Goal: Task Accomplishment & Management: Manage account settings

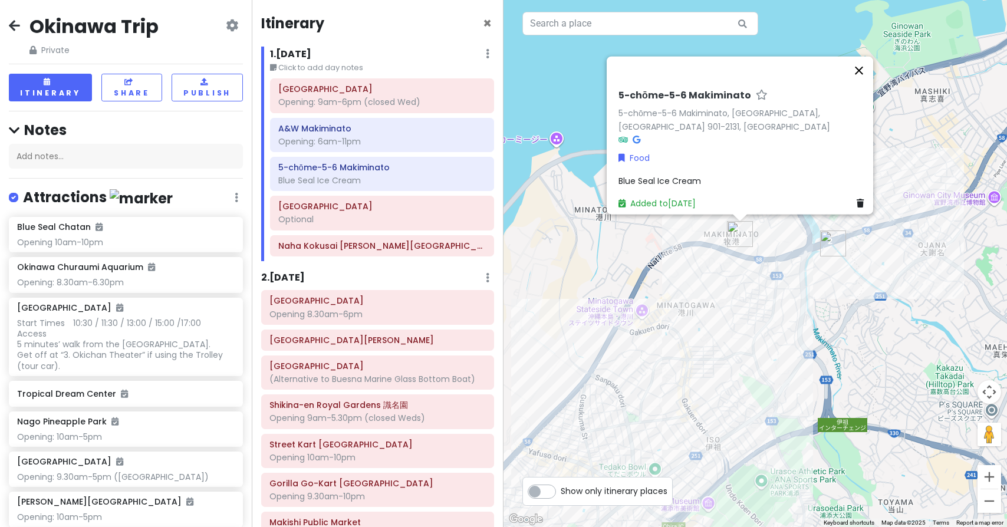
click at [862, 77] on button "Close" at bounding box center [859, 71] width 28 height 28
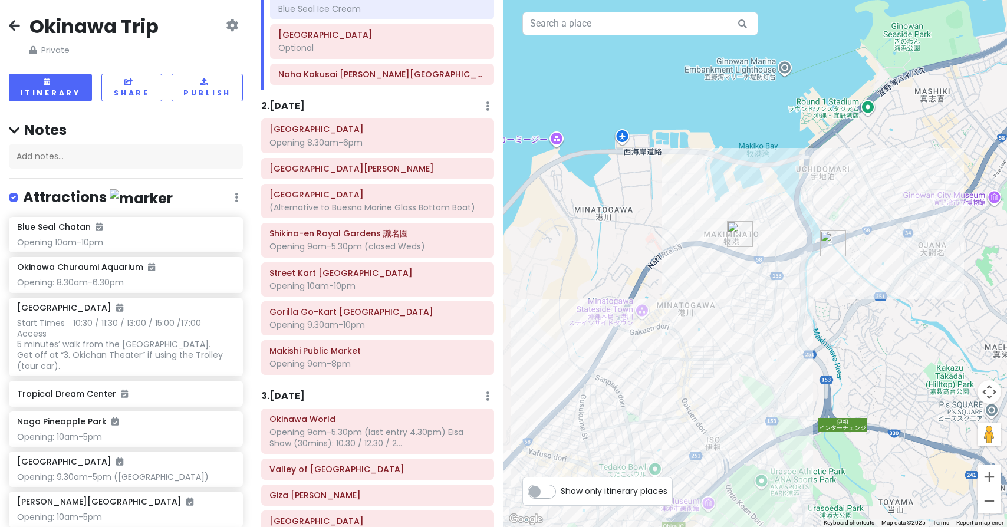
scroll to position [200, 0]
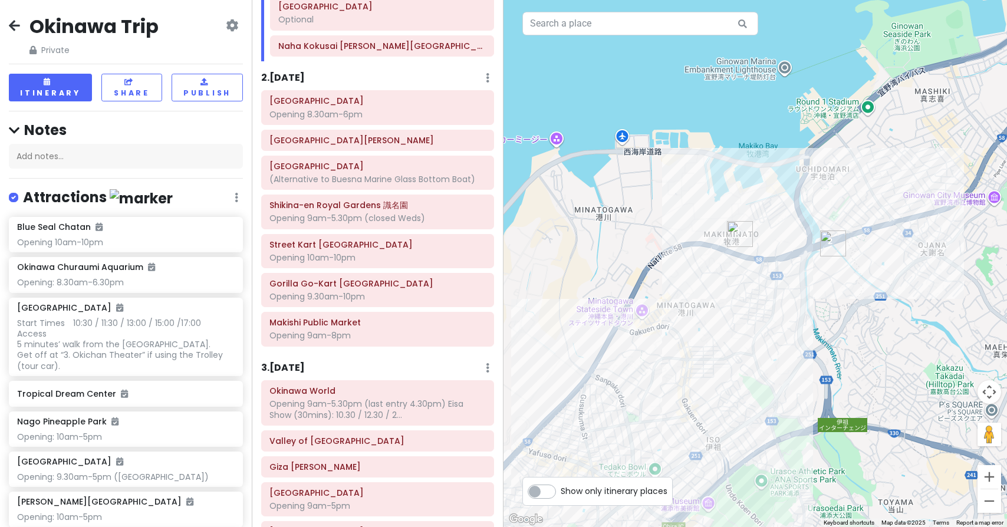
click at [301, 73] on h6 "2 . [DATE]" at bounding box center [283, 78] width 44 height 12
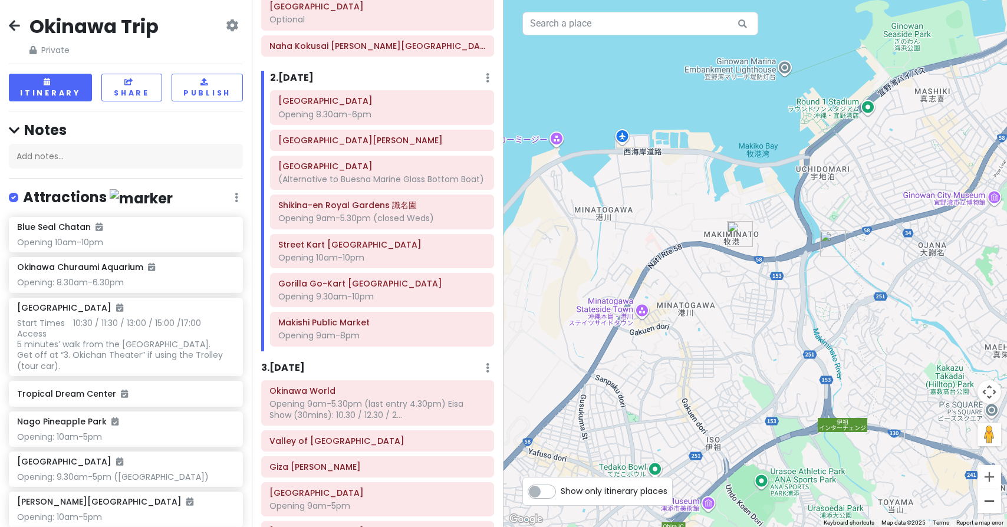
click at [993, 503] on button "Zoom out" at bounding box center [990, 501] width 24 height 24
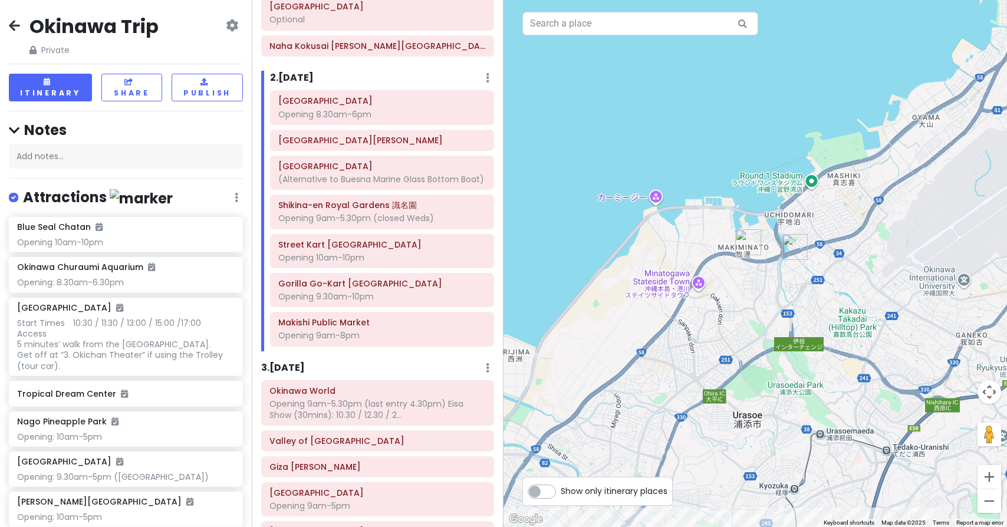
click at [993, 503] on button "Zoom out" at bounding box center [990, 501] width 24 height 24
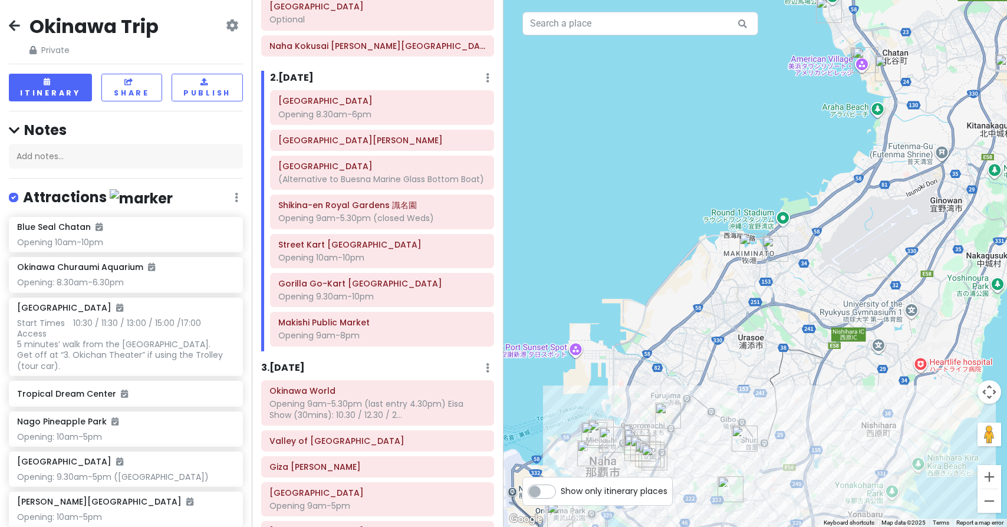
click at [993, 503] on button "Zoom out" at bounding box center [990, 501] width 24 height 24
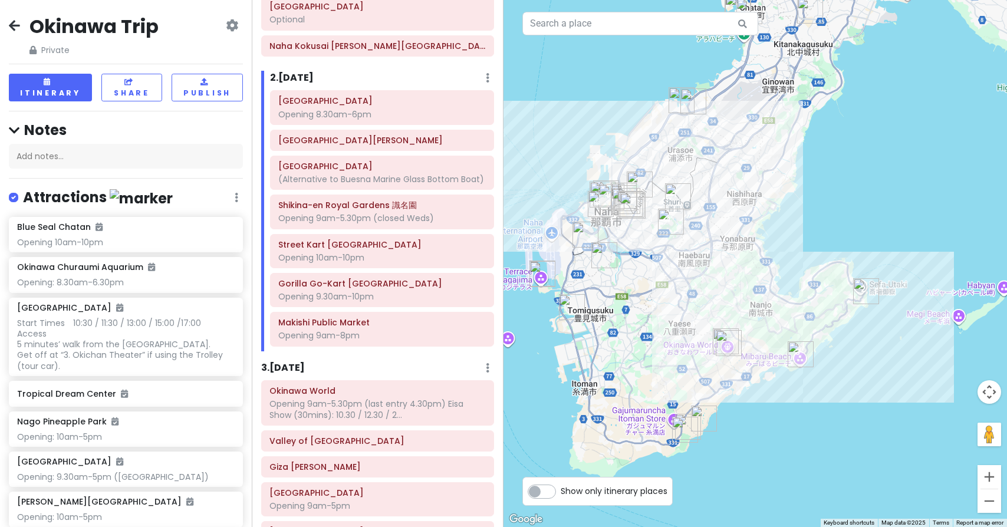
drag, startPoint x: 810, startPoint y: 311, endPoint x: 737, endPoint y: 162, distance: 166.9
click at [995, 475] on button "Zoom in" at bounding box center [990, 477] width 24 height 24
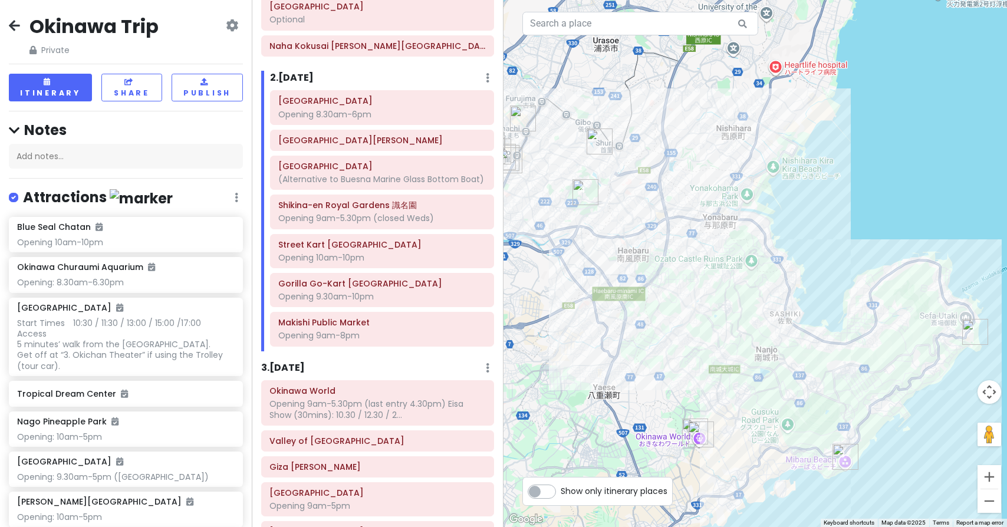
click at [995, 475] on button "Zoom in" at bounding box center [990, 477] width 24 height 24
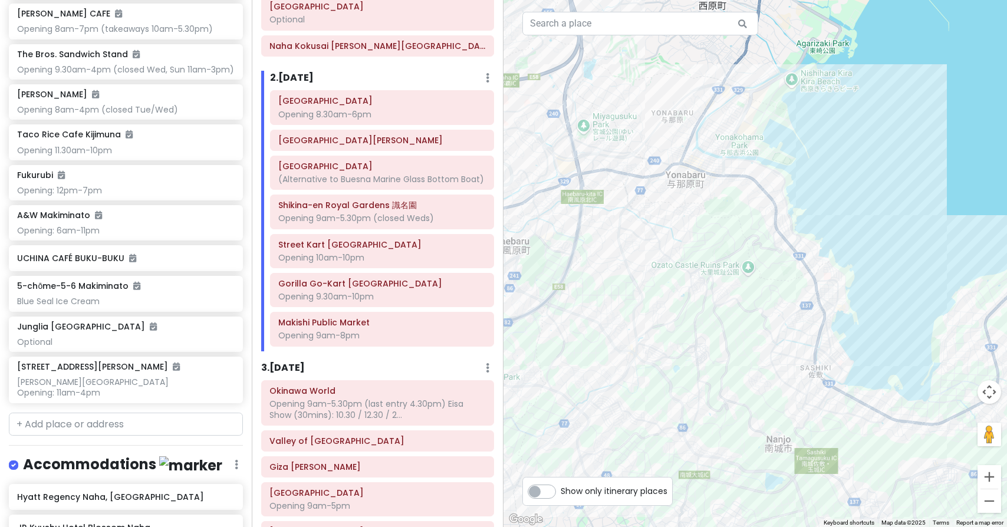
scroll to position [2628, 0]
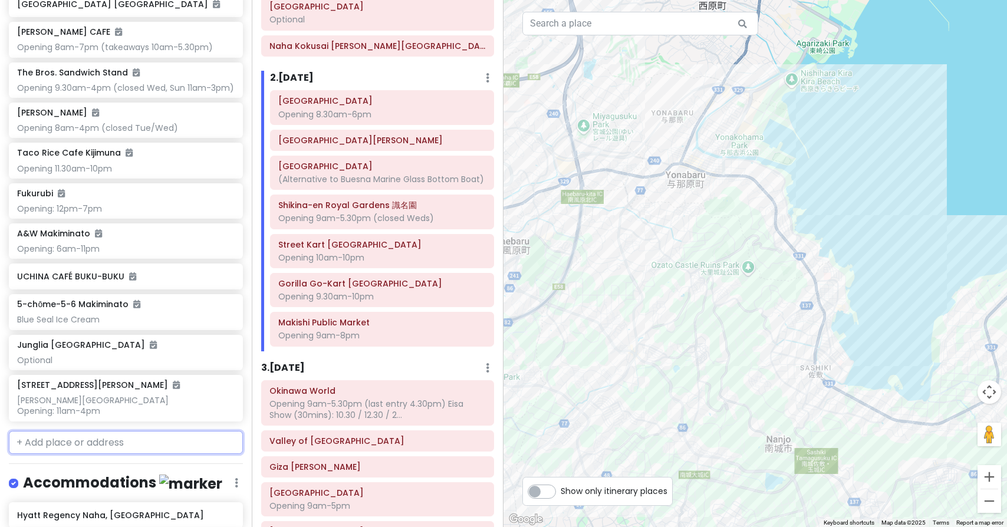
click at [107, 431] on input "text" at bounding box center [126, 443] width 234 height 24
paste input "Nanahoshi Shokudo"
type input "Nanahoshi Shokudo"
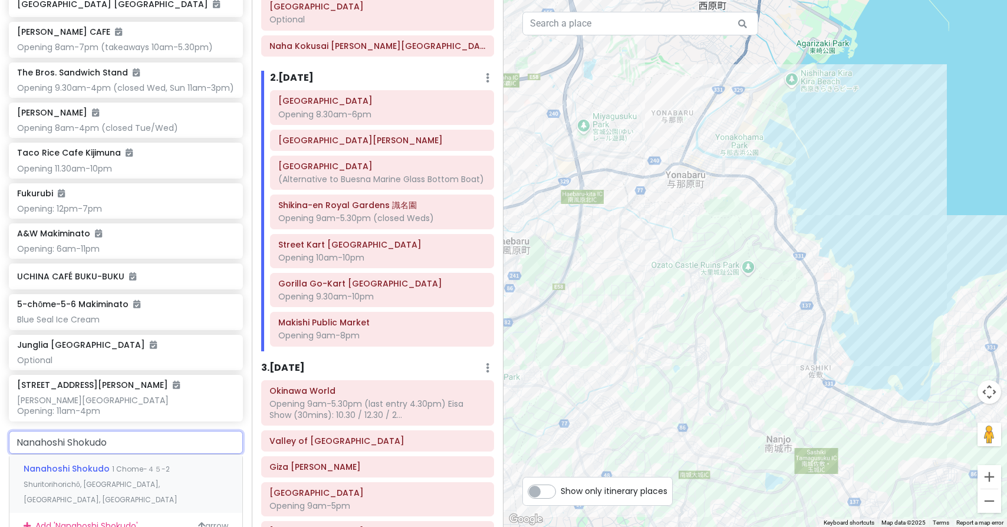
click at [106, 463] on span "Nanahoshi Shokudo" at bounding box center [68, 469] width 88 height 12
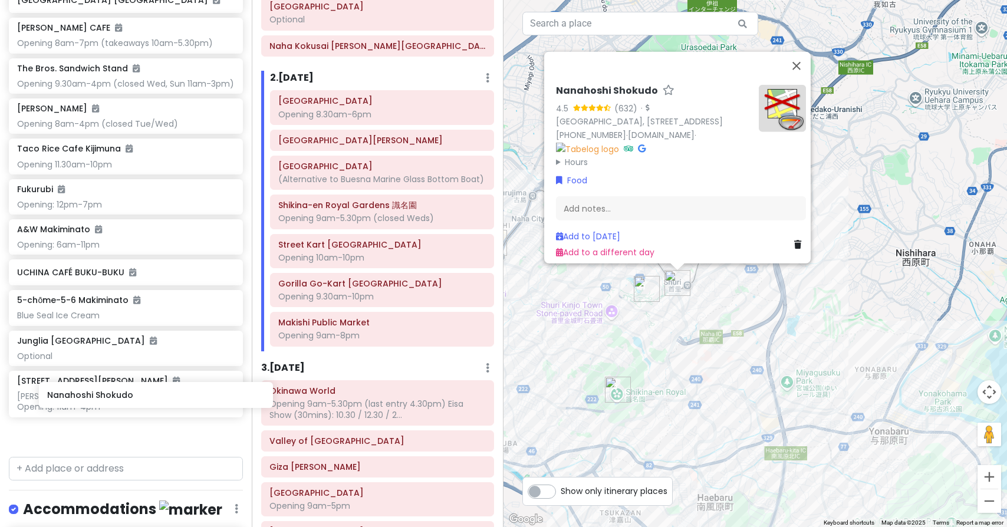
scroll to position [2635, 0]
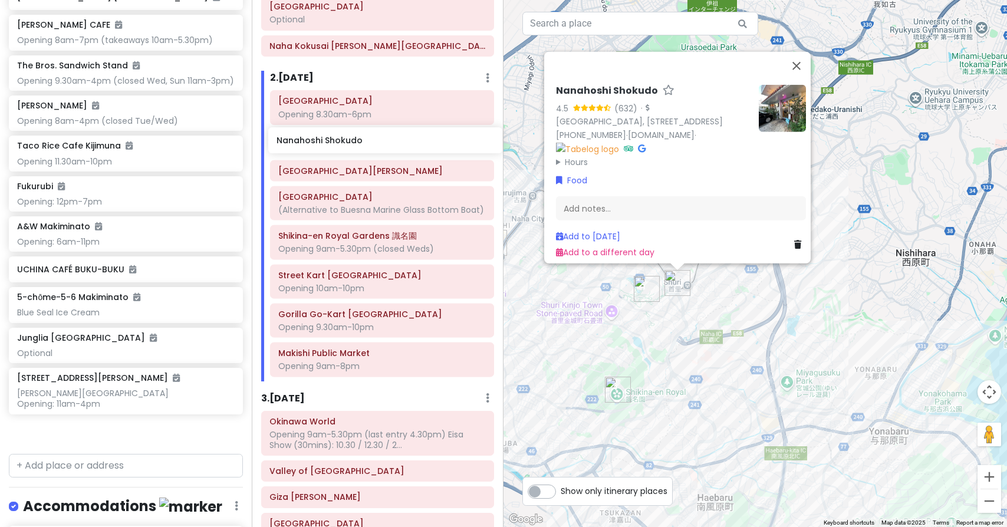
drag, startPoint x: 94, startPoint y: 412, endPoint x: 354, endPoint y: 142, distance: 374.1
click at [354, 142] on div "Okinawa Trip Private Change Dates Make a Copy Delete Trip Give Feedback 💡 Suppo…" at bounding box center [503, 263] width 1007 height 527
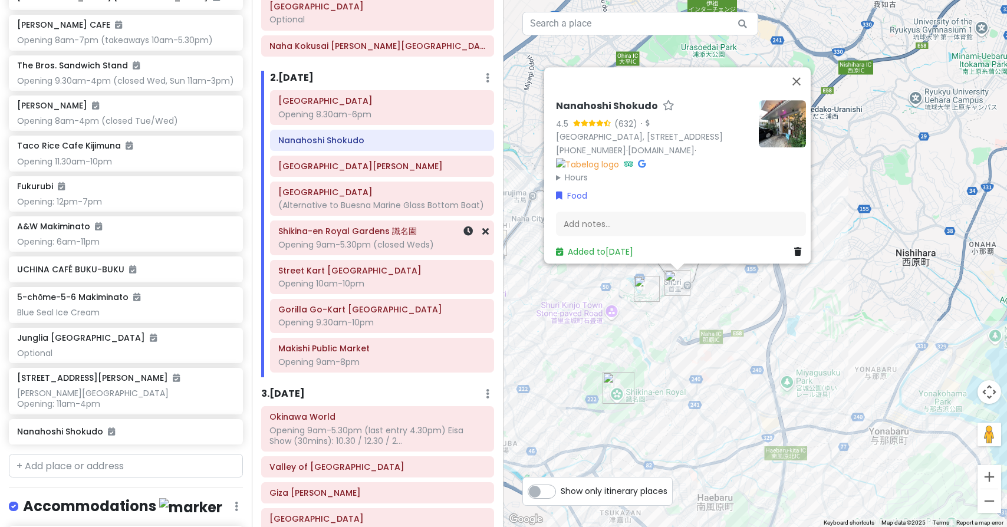
click at [413, 233] on h6 "Shikina-en Royal Gardens 識名園" at bounding box center [382, 231] width 208 height 11
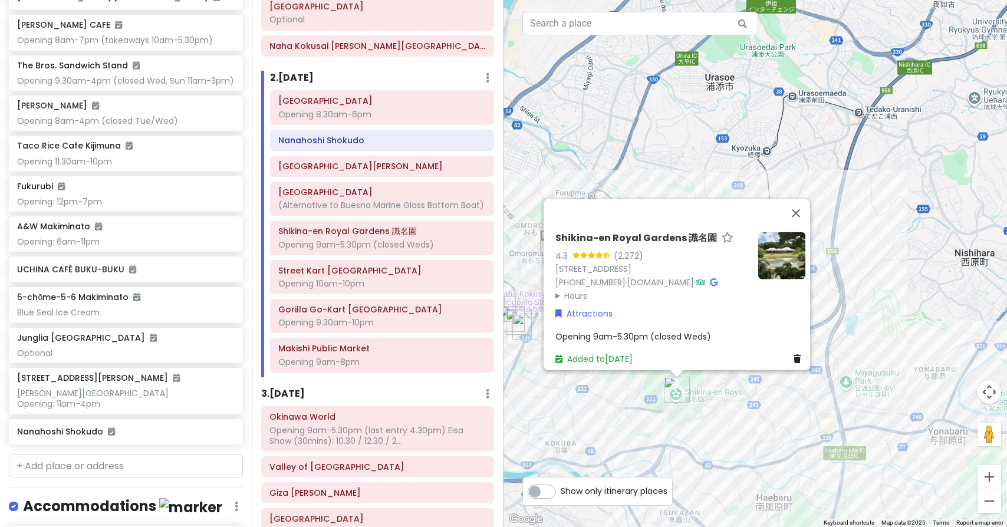
click at [555, 232] on h6 "Shikina-en Royal Gardens 識名園" at bounding box center [636, 238] width 162 height 12
drag, startPoint x: 663, startPoint y: 218, endPoint x: 555, endPoint y: 216, distance: 107.9
click at [555, 226] on input "Shikina-en Royal Gardens 識名園" at bounding box center [651, 235] width 193 height 18
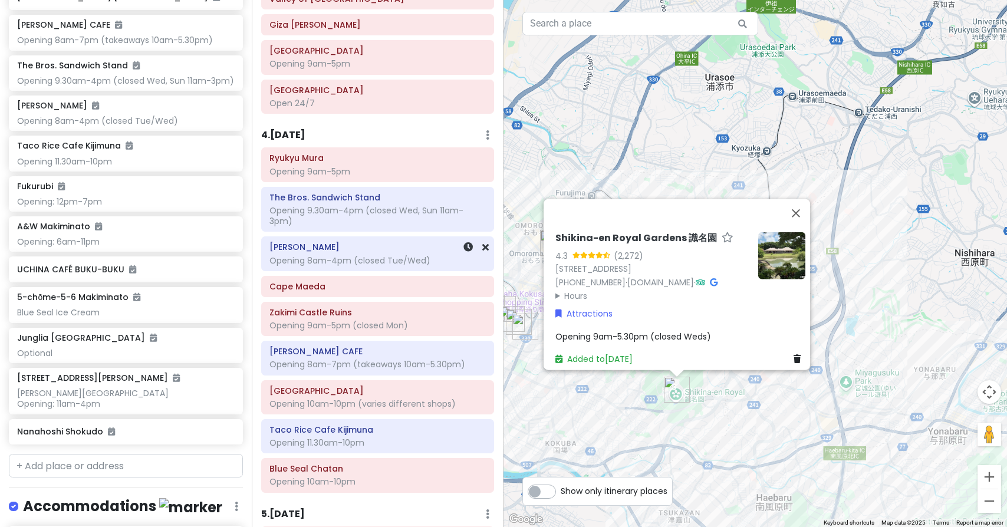
scroll to position [671, 0]
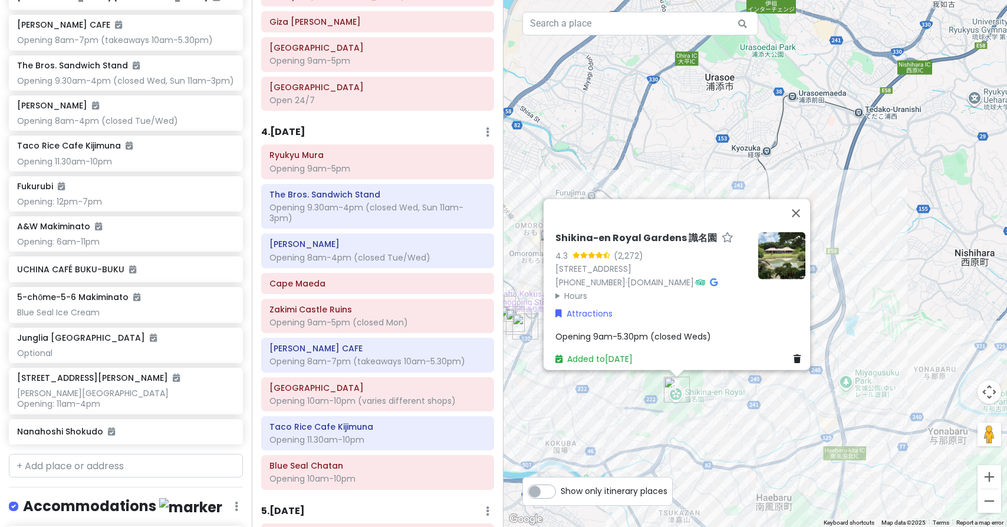
click at [304, 126] on h6 "4 . [DATE]" at bounding box center [283, 132] width 44 height 12
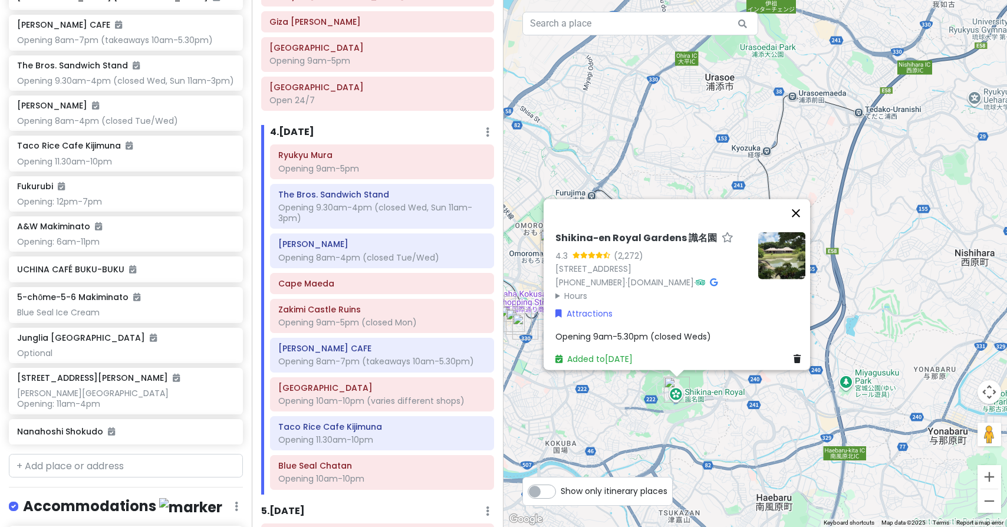
click at [803, 199] on button "Close" at bounding box center [796, 213] width 28 height 28
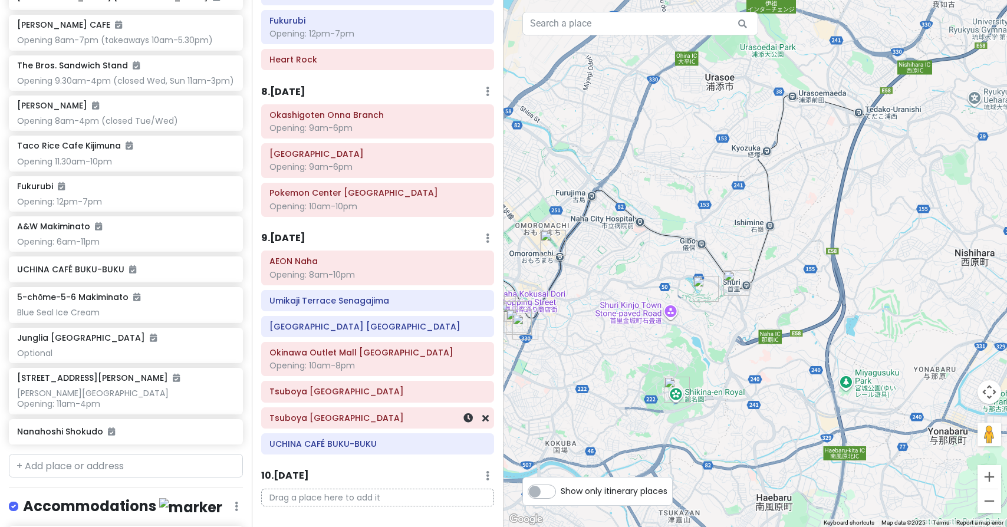
scroll to position [0, 0]
click at [301, 232] on h6 "9 . [DATE]" at bounding box center [283, 238] width 44 height 12
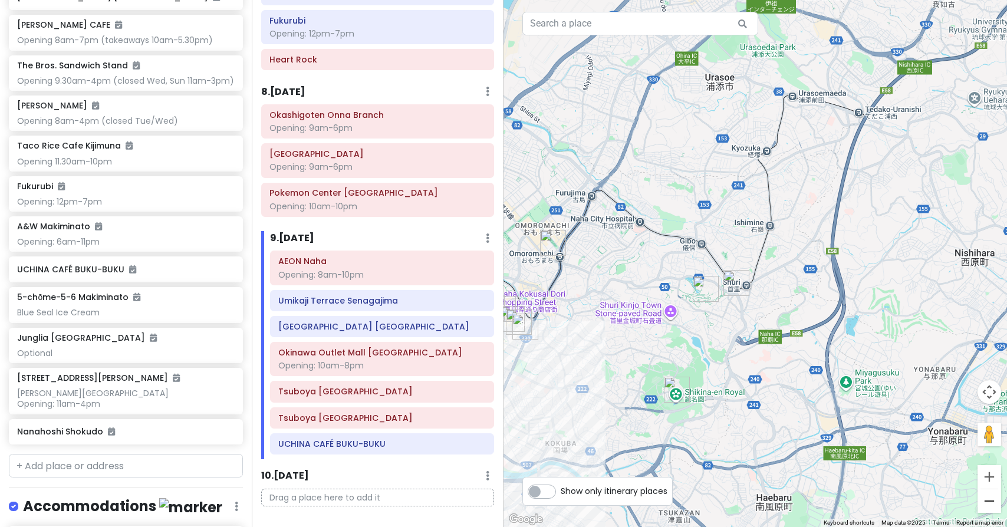
click at [995, 505] on button "Zoom out" at bounding box center [990, 501] width 24 height 24
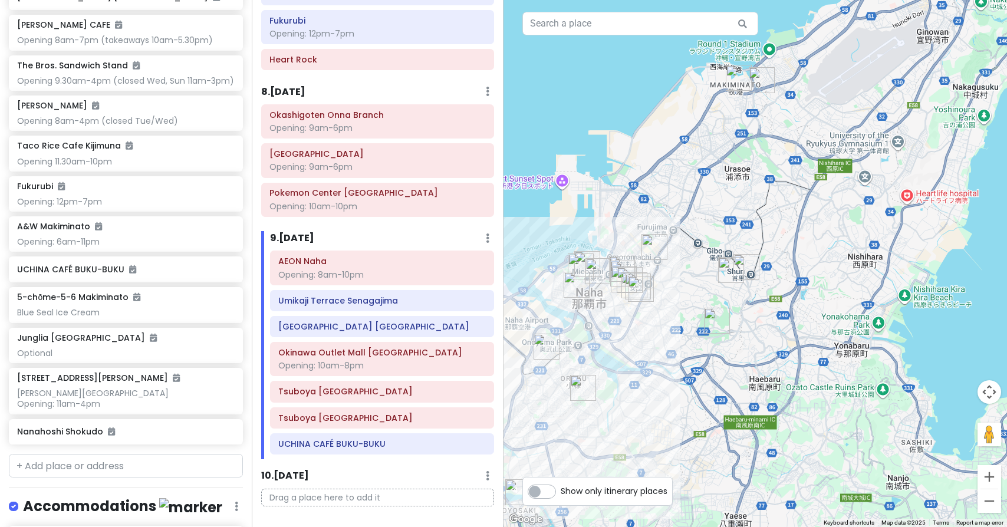
click at [995, 505] on button "Zoom out" at bounding box center [990, 501] width 24 height 24
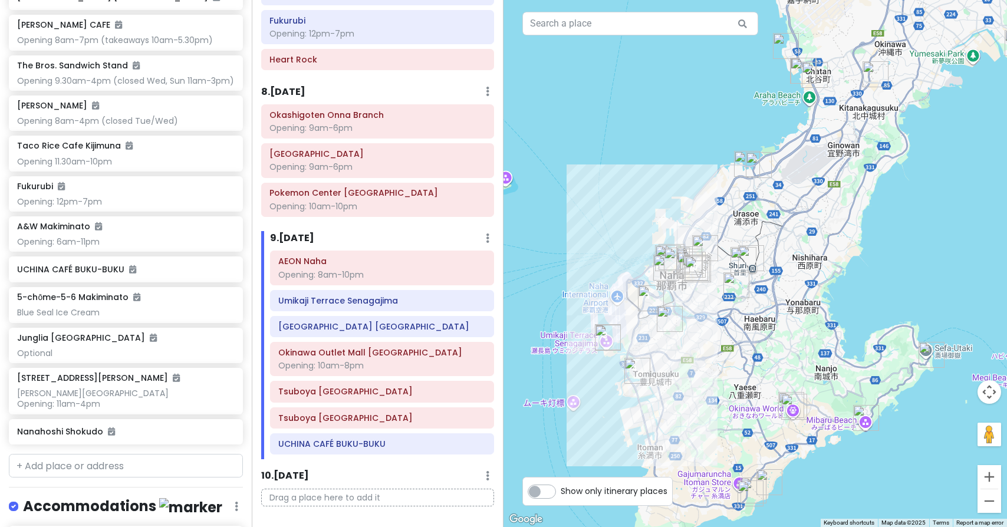
click at [995, 505] on button "Zoom out" at bounding box center [990, 501] width 24 height 24
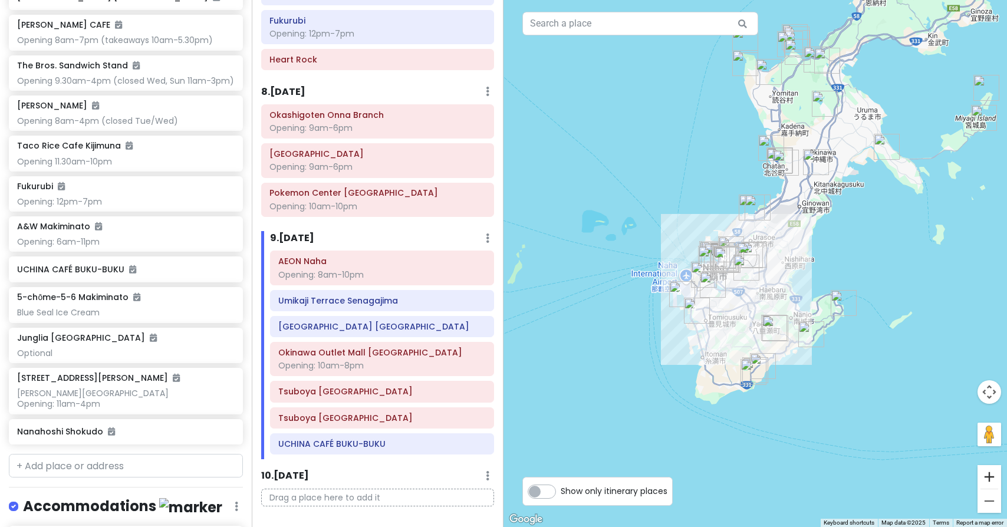
click at [994, 469] on button "Zoom in" at bounding box center [990, 477] width 24 height 24
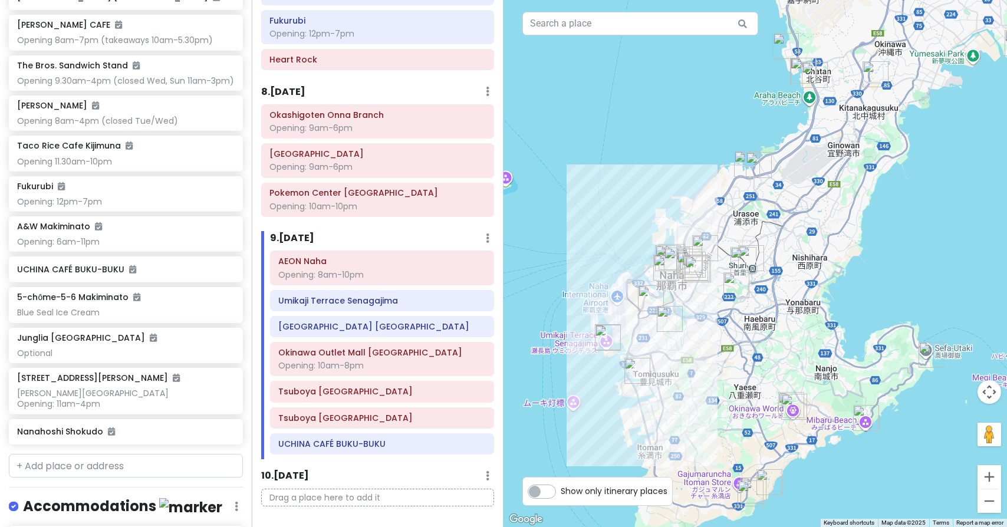
click at [994, 469] on button "Zoom in" at bounding box center [990, 477] width 24 height 24
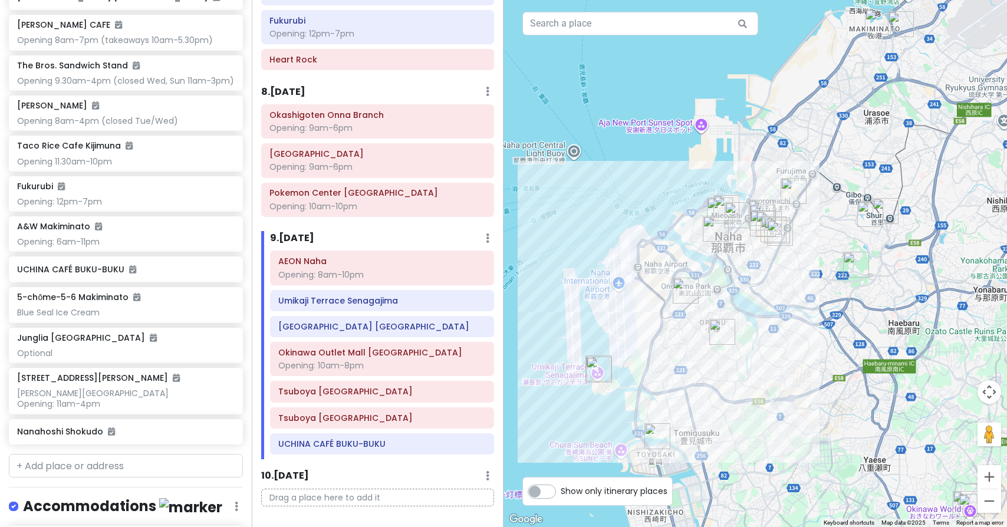
drag, startPoint x: 672, startPoint y: 310, endPoint x: 812, endPoint y: 254, distance: 151.1
click at [988, 475] on button "Zoom in" at bounding box center [990, 477] width 24 height 24
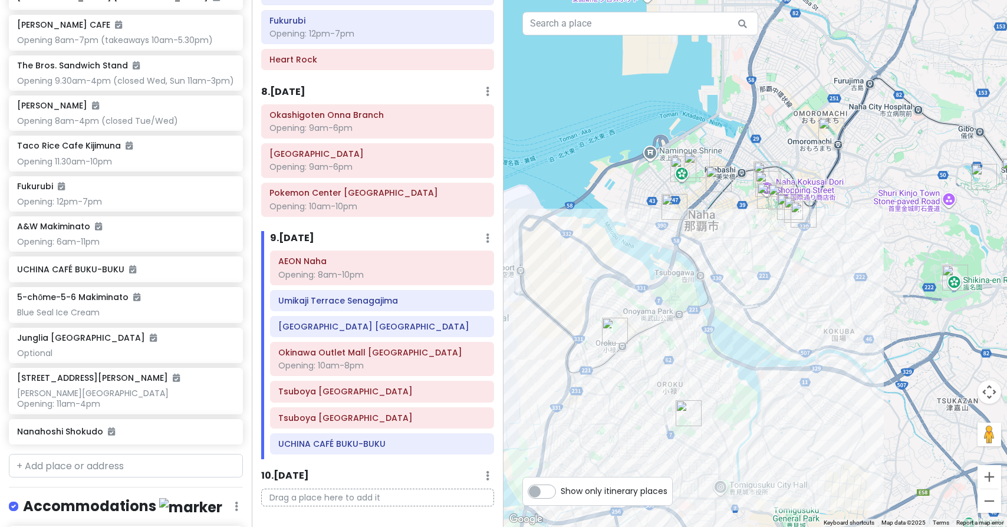
click at [988, 475] on button "Zoom in" at bounding box center [990, 477] width 24 height 24
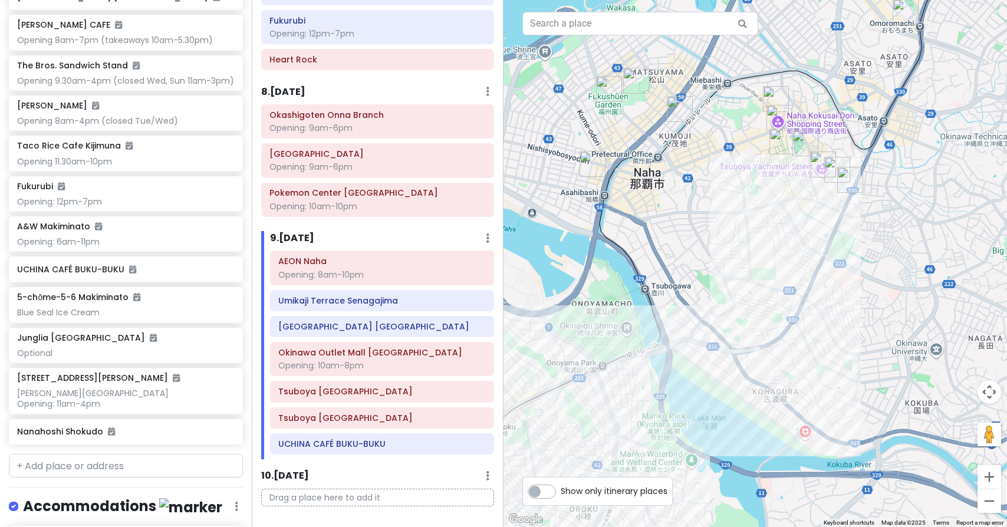
click at [852, 175] on img "Tsuboya Pottery Street" at bounding box center [850, 180] width 26 height 26
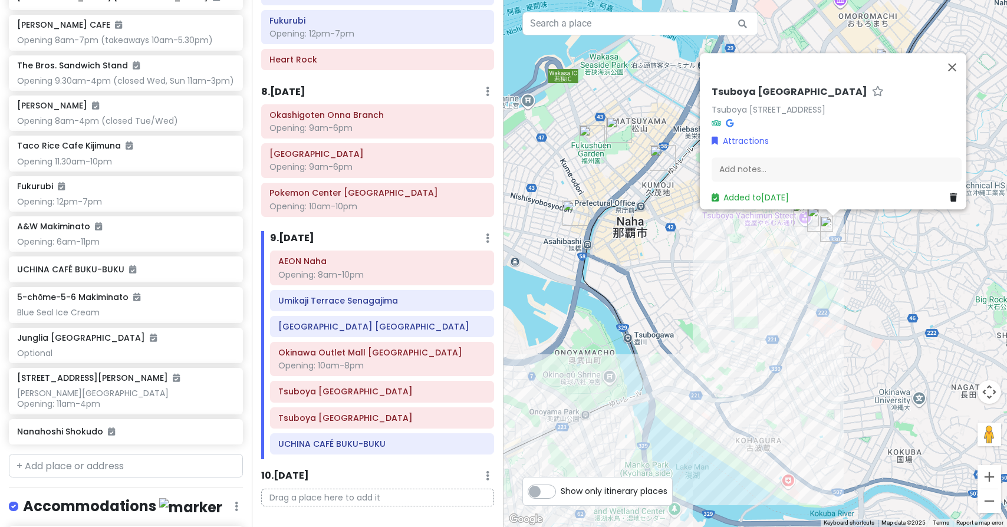
click at [803, 213] on img "Tsuboya Yachimun Street" at bounding box center [806, 213] width 26 height 26
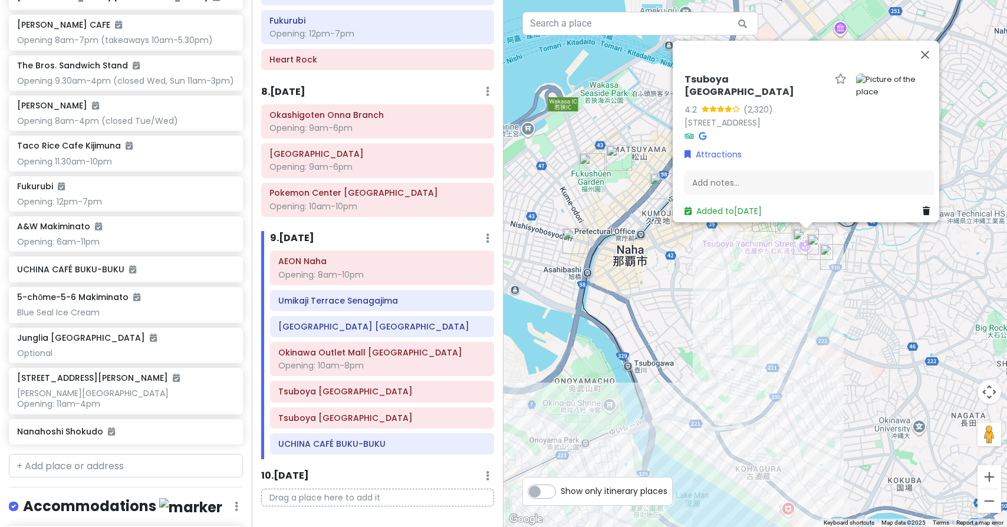
click at [819, 240] on img "UCHINA CAFÉ BUKU-BUKU" at bounding box center [820, 247] width 26 height 26
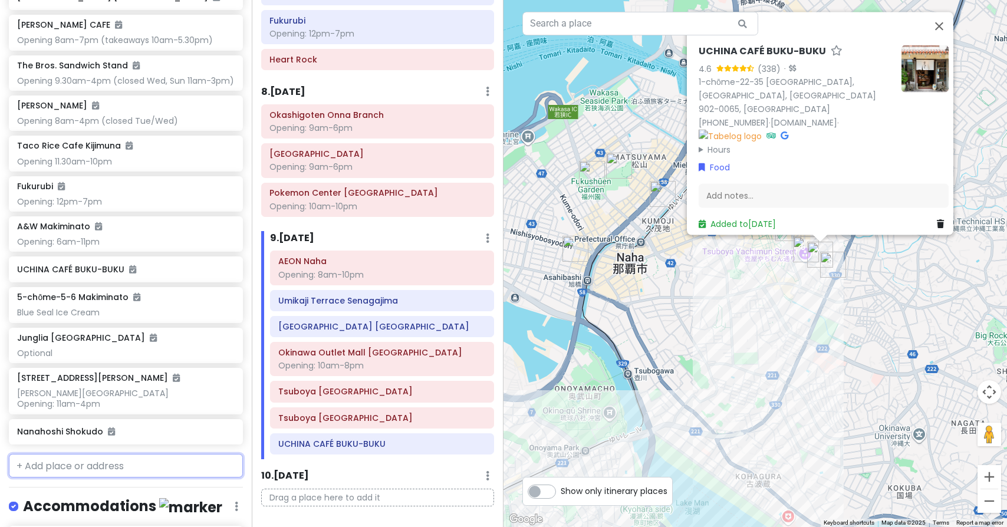
click at [64, 454] on input "text" at bounding box center [126, 466] width 234 height 24
type input "dfs"
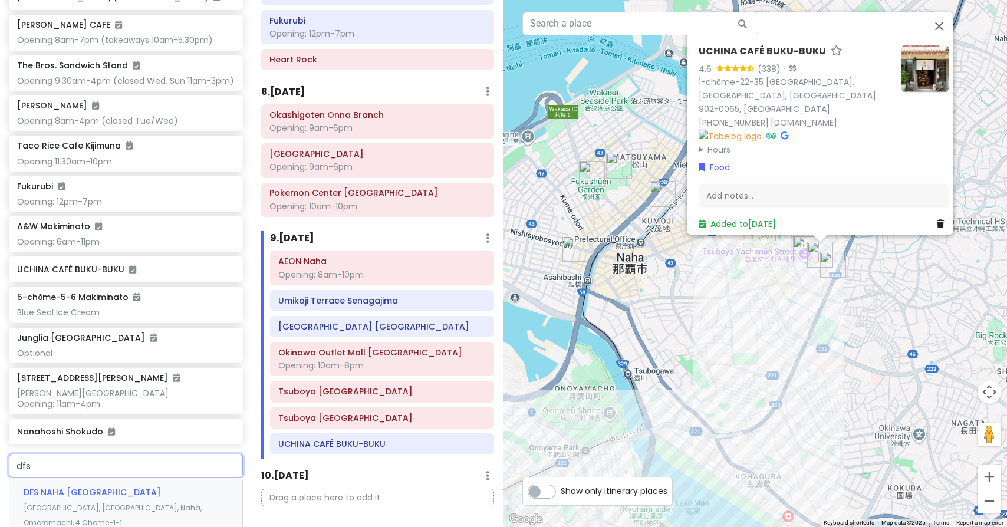
click at [77, 487] on span "DFS NAHA [GEOGRAPHIC_DATA]" at bounding box center [92, 493] width 137 height 12
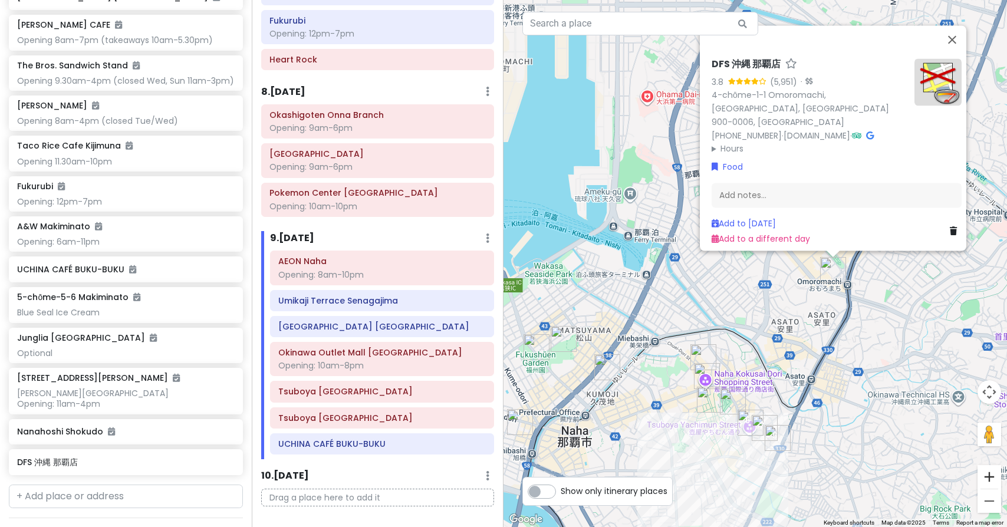
click at [991, 476] on button "Zoom in" at bounding box center [990, 477] width 24 height 24
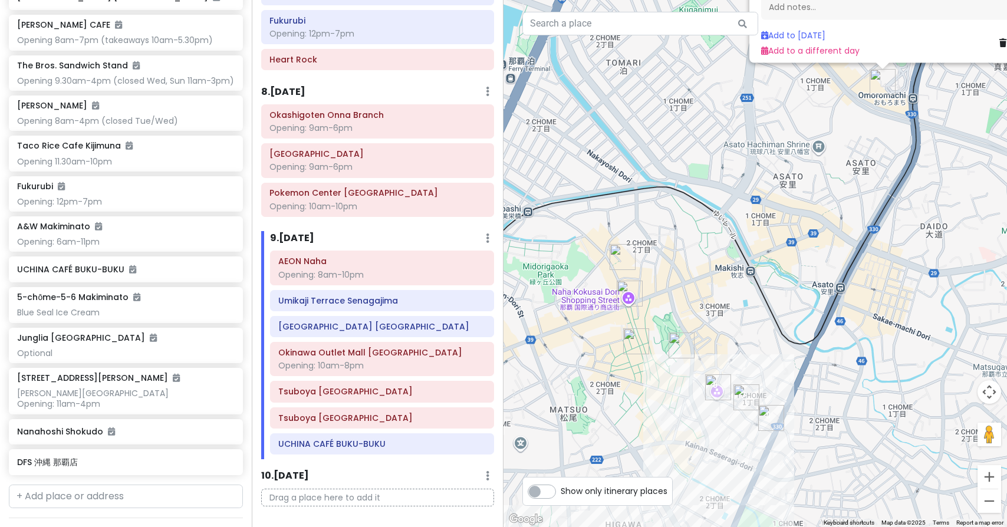
drag, startPoint x: 745, startPoint y: 464, endPoint x: 718, endPoint y: 255, distance: 210.5
click at [675, 346] on img "Hyatt Regency Naha, Okinawa" at bounding box center [682, 346] width 26 height 26
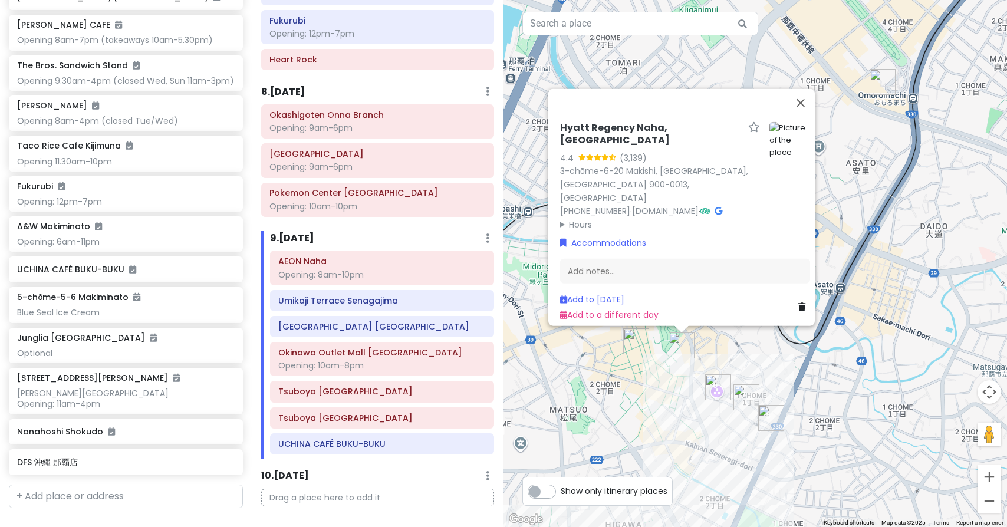
click at [771, 418] on img "Tsuboya Pottery Street" at bounding box center [771, 418] width 26 height 26
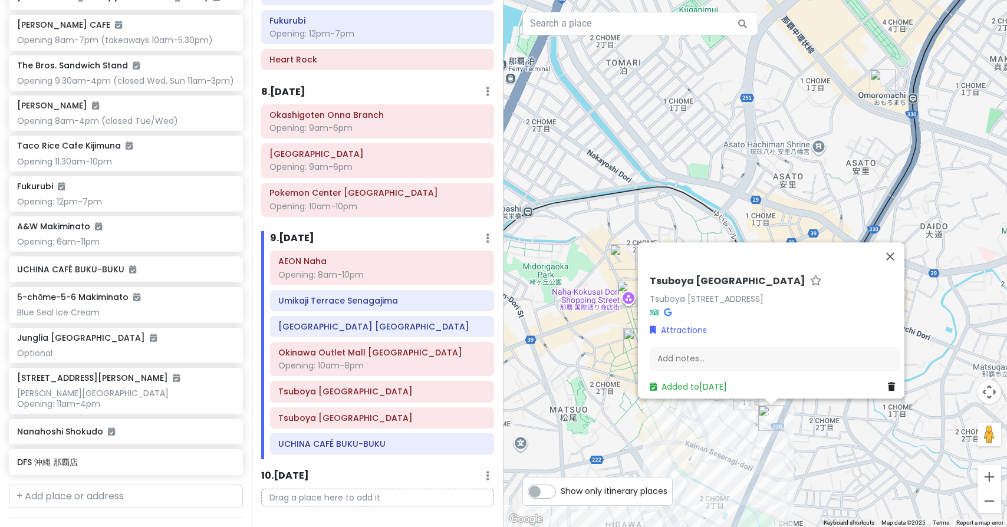
click at [746, 403] on img "UCHINA CAFÉ BUKU-BUKU" at bounding box center [747, 397] width 26 height 26
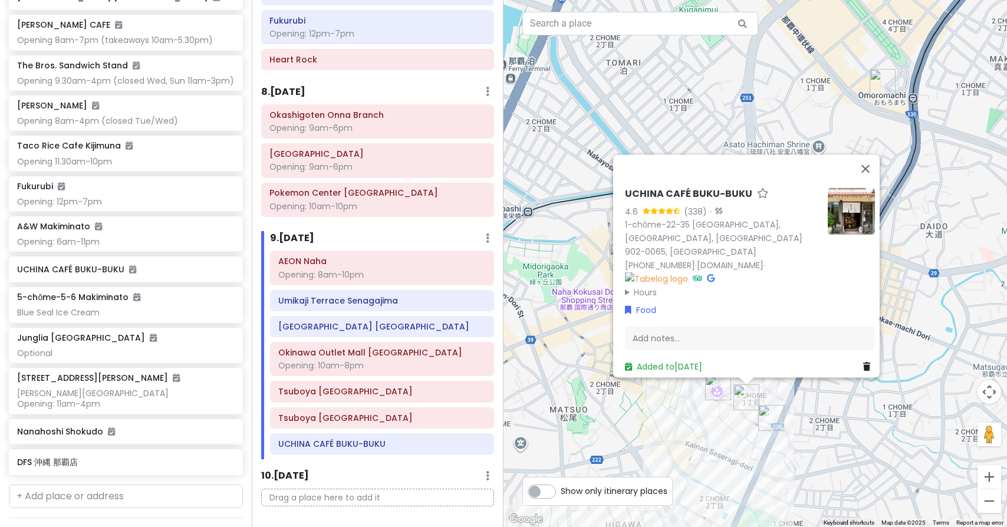
click at [716, 389] on img "Tsuboya Yachimun Street" at bounding box center [718, 387] width 26 height 26
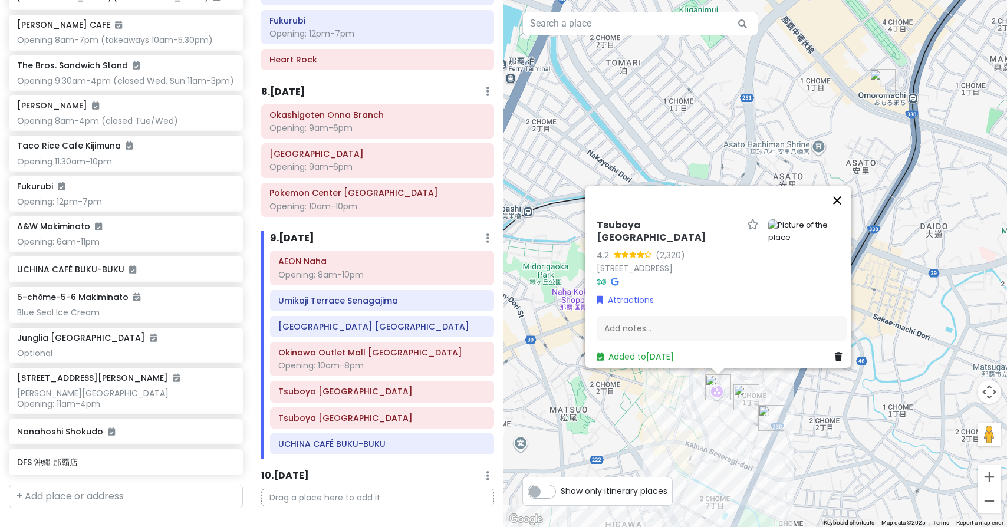
click at [843, 192] on button "Close" at bounding box center [837, 200] width 28 height 28
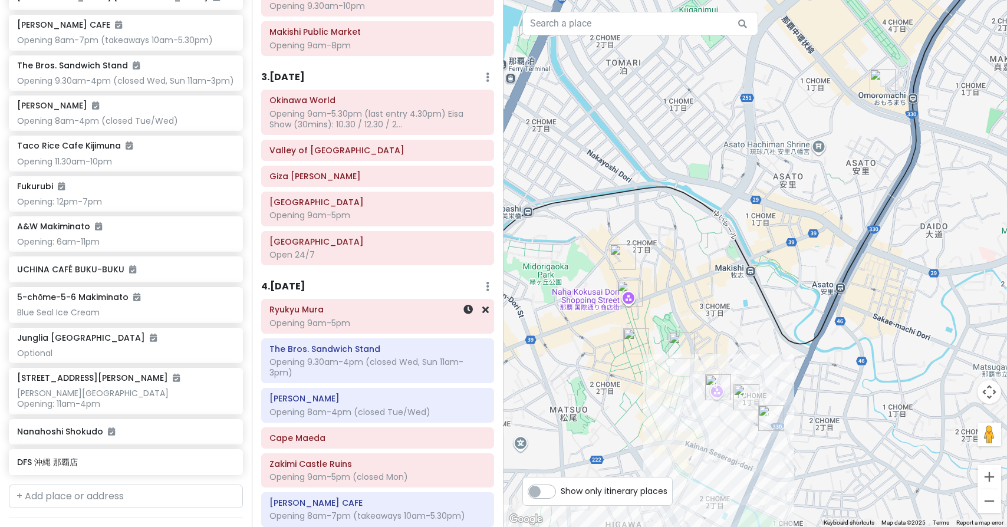
scroll to position [515, 0]
click at [305, 73] on h6 "3 . [DATE]" at bounding box center [283, 79] width 44 height 12
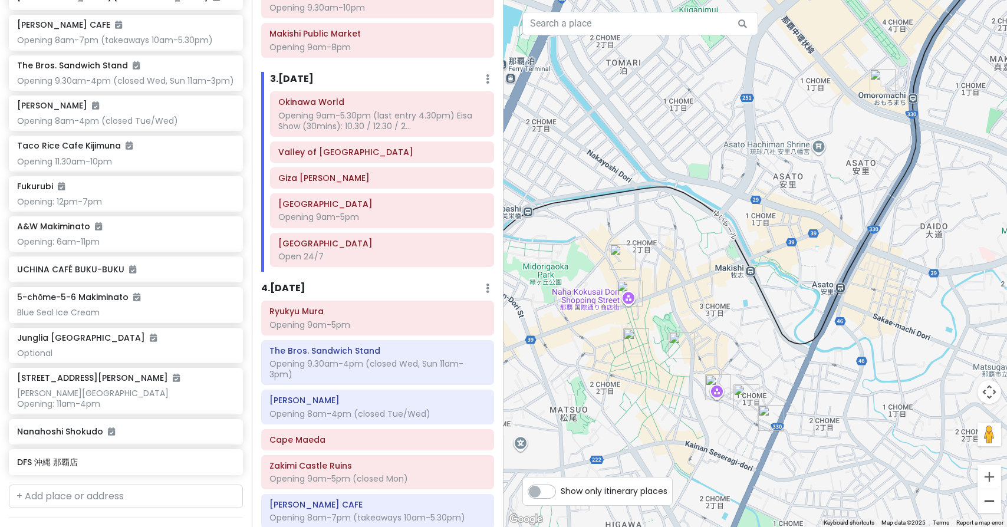
click at [991, 499] on button "Zoom out" at bounding box center [990, 501] width 24 height 24
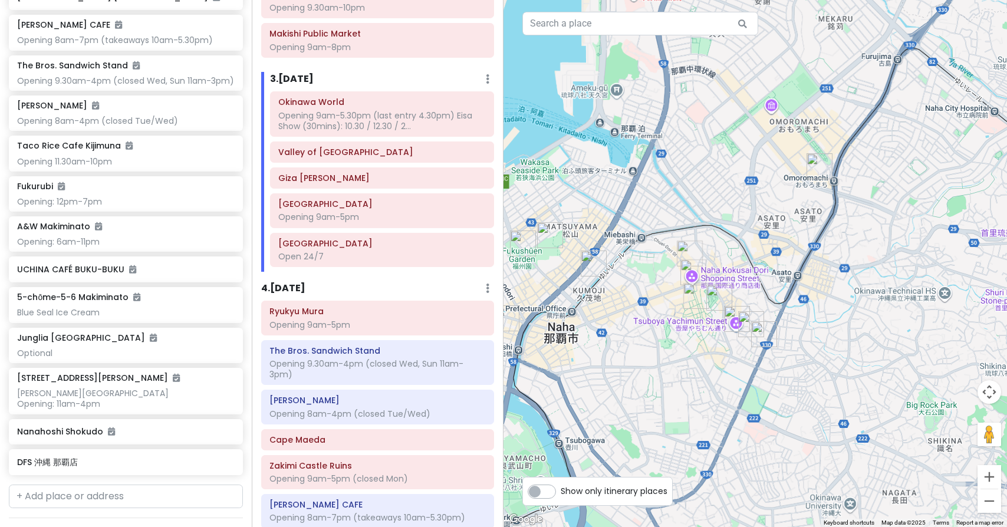
click at [991, 499] on button "Zoom out" at bounding box center [990, 501] width 24 height 24
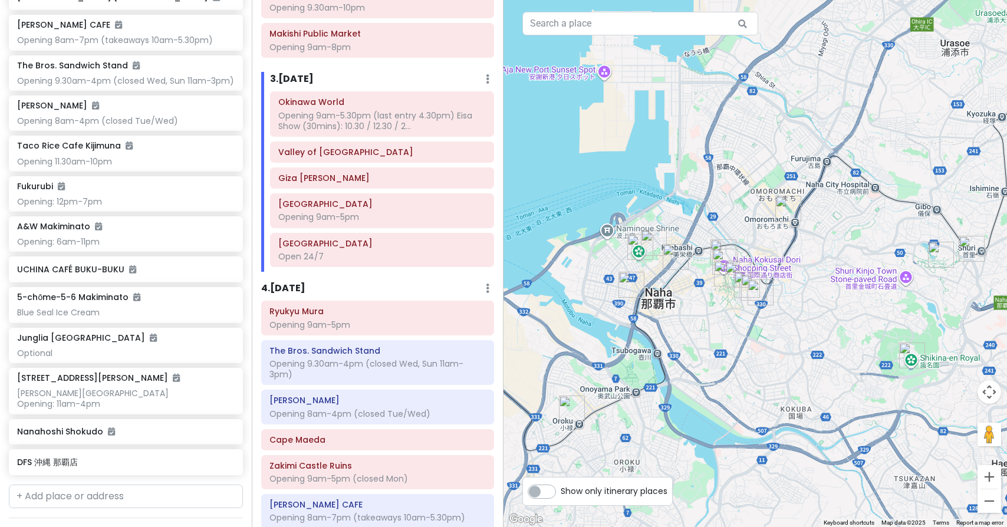
click at [991, 499] on button "Zoom out" at bounding box center [990, 501] width 24 height 24
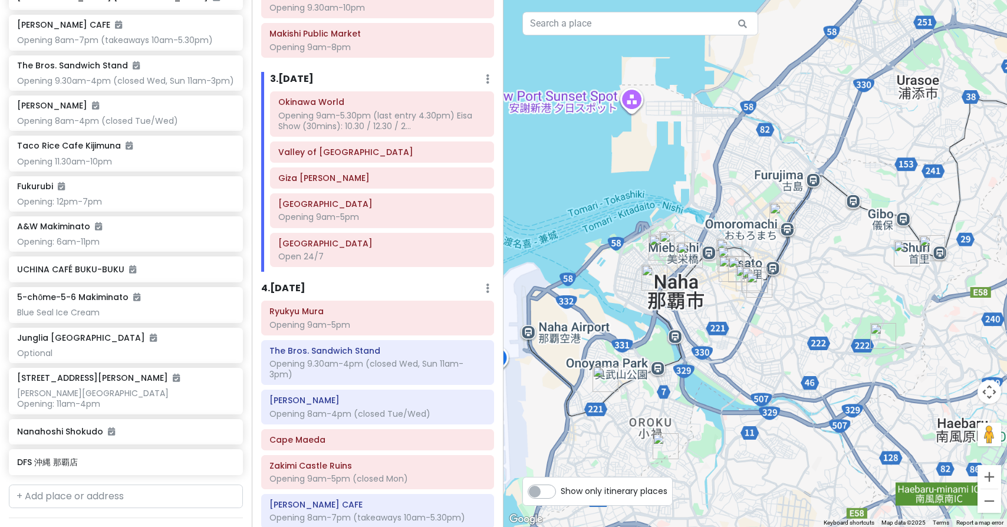
click at [991, 499] on button "Zoom out" at bounding box center [990, 501] width 24 height 24
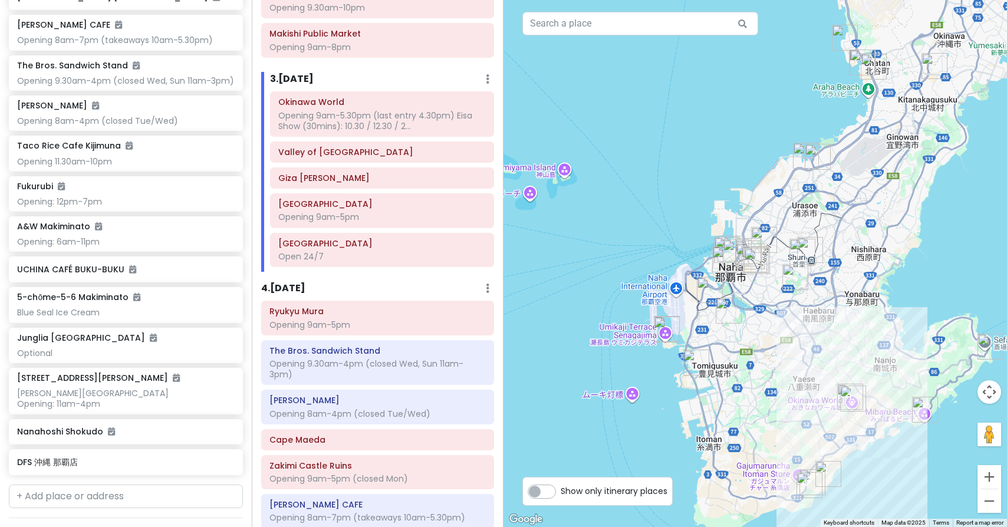
click at [313, 73] on h6 "3 . [DATE]" at bounding box center [292, 79] width 44 height 12
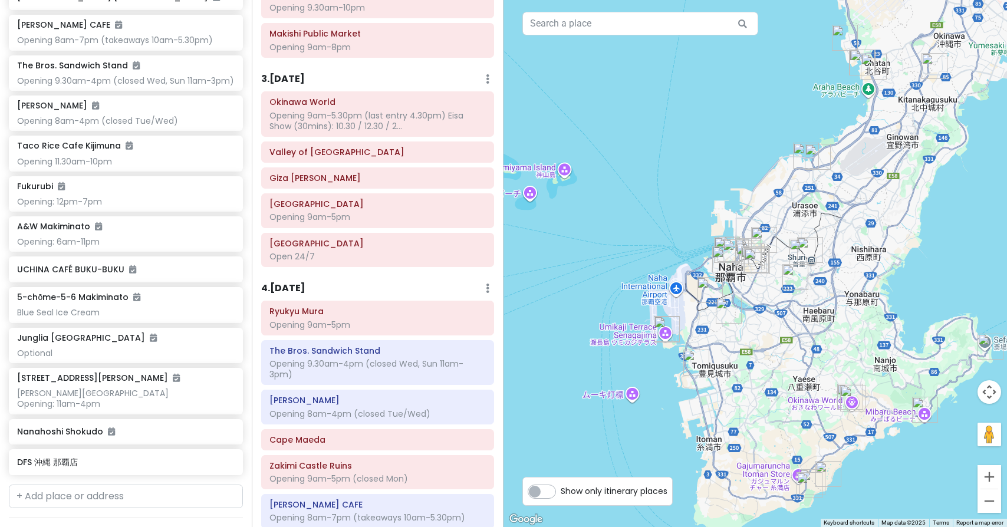
click at [305, 73] on h6 "3 . [DATE]" at bounding box center [283, 79] width 44 height 12
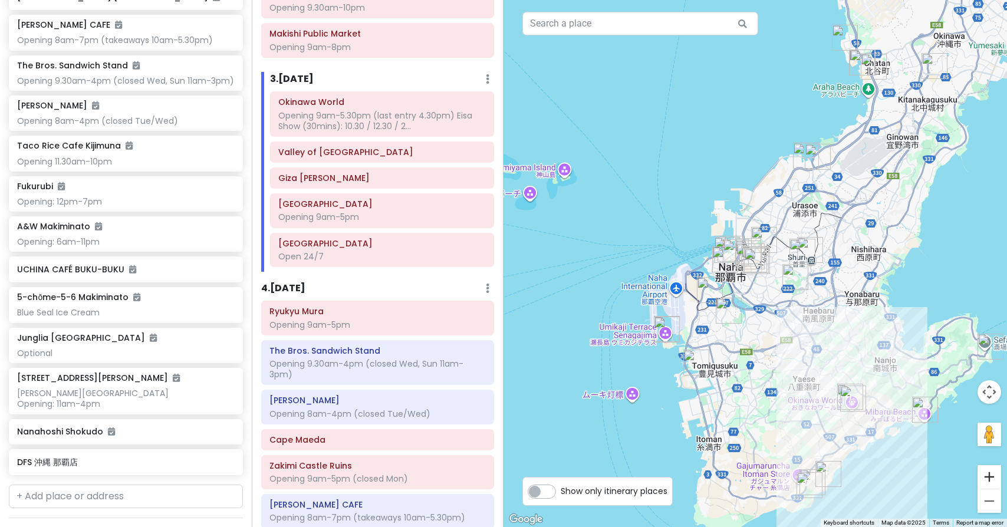
click at [988, 476] on button "Zoom in" at bounding box center [990, 477] width 24 height 24
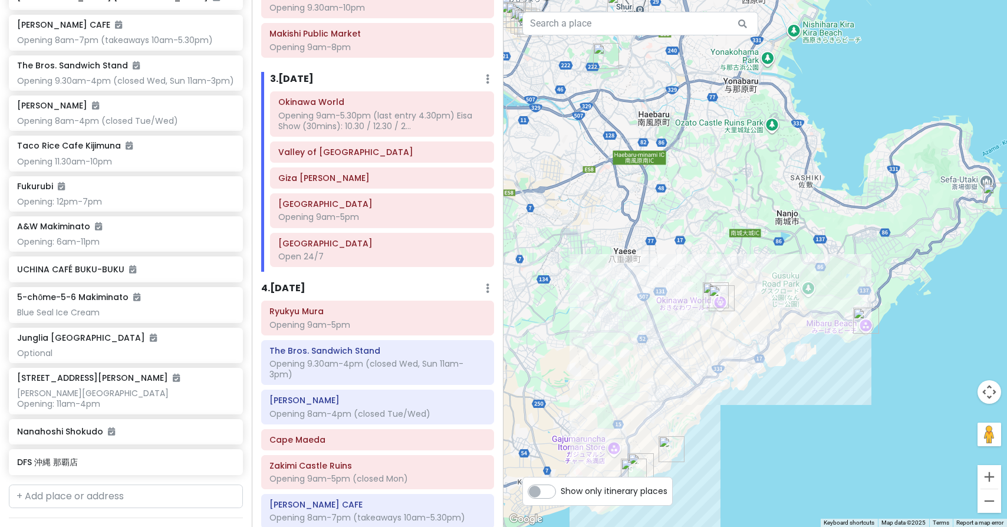
drag, startPoint x: 853, startPoint y: 373, endPoint x: 624, endPoint y: 126, distance: 336.7
click at [994, 473] on button "Zoom in" at bounding box center [990, 477] width 24 height 24
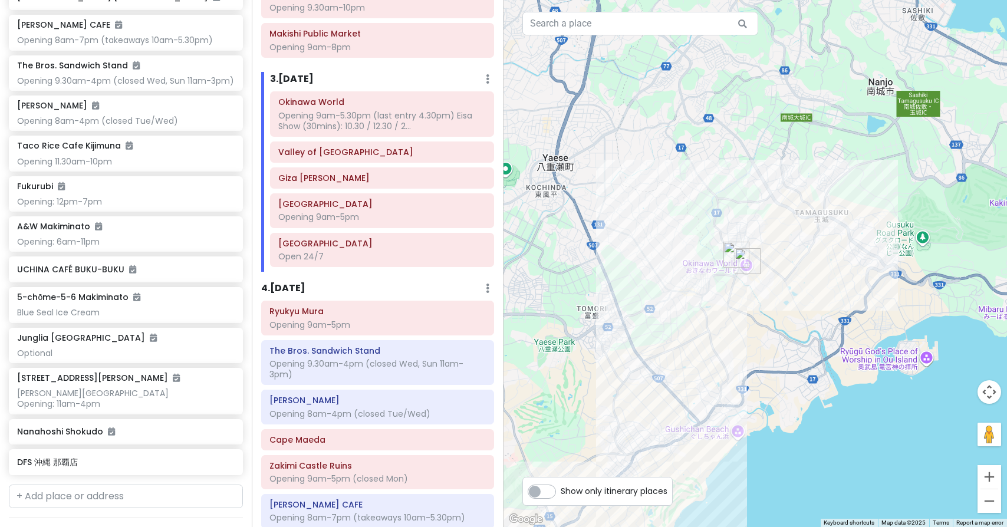
drag, startPoint x: 720, startPoint y: 315, endPoint x: 781, endPoint y: 229, distance: 106.2
click at [731, 252] on img "Valley of Gangala" at bounding box center [737, 255] width 26 height 26
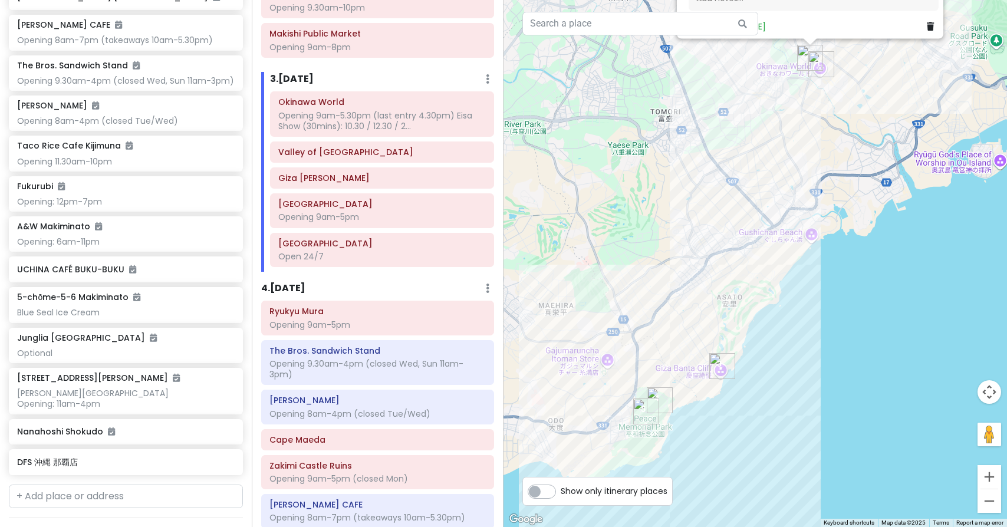
drag, startPoint x: 614, startPoint y: 347, endPoint x: 688, endPoint y: 149, distance: 211.4
click at [721, 363] on img "Giza Banta Cliff" at bounding box center [722, 366] width 26 height 26
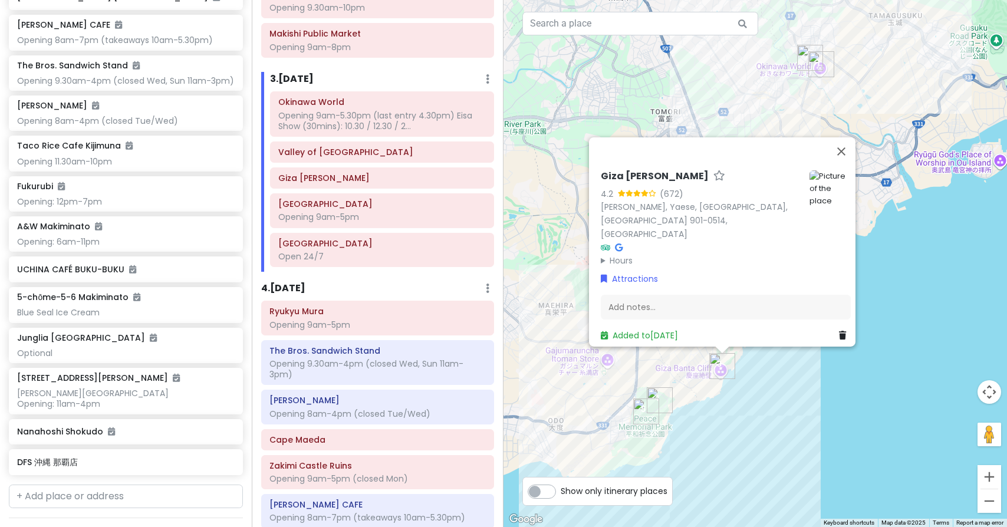
click at [655, 400] on img "Peace Memorial Park" at bounding box center [646, 412] width 26 height 26
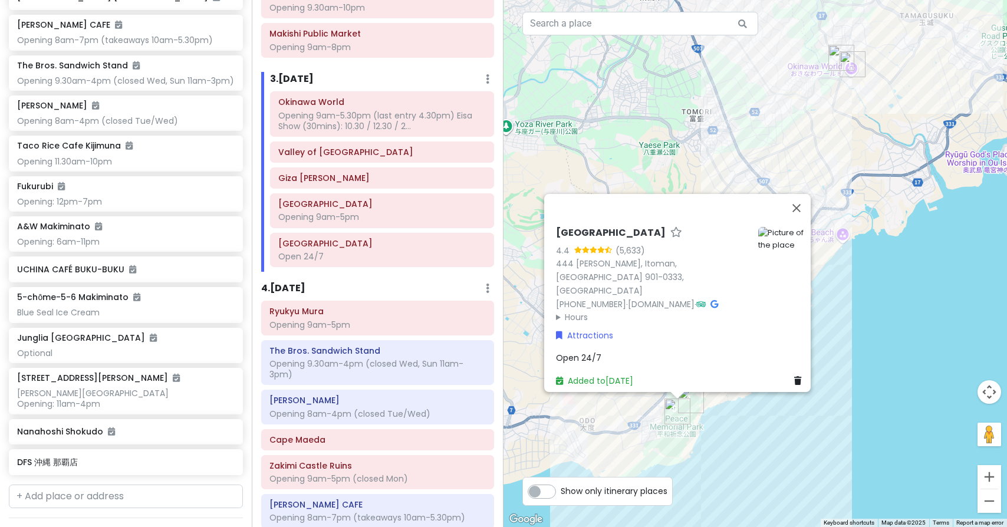
click at [677, 409] on img "Peace Memorial Park" at bounding box center [678, 412] width 26 height 26
click at [691, 402] on img "Okinawa Prefectural Peace Memorial Museum" at bounding box center [691, 400] width 26 height 26
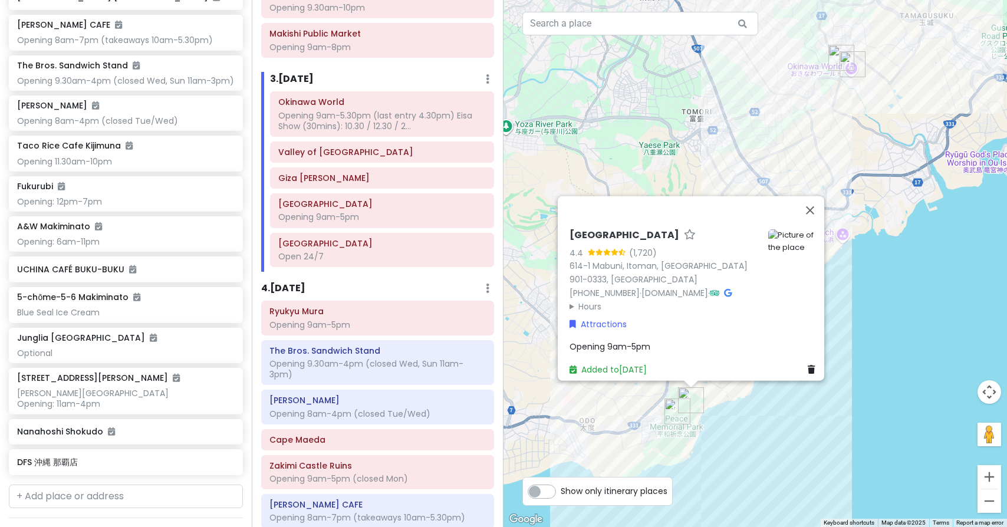
click at [670, 407] on img "Peace Memorial Park" at bounding box center [678, 412] width 26 height 26
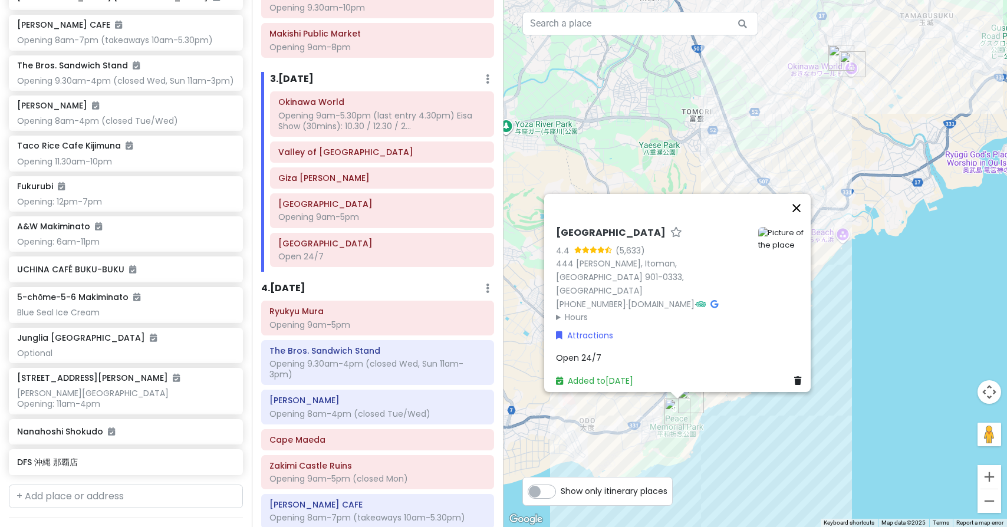
click at [798, 215] on button "Close" at bounding box center [797, 208] width 28 height 28
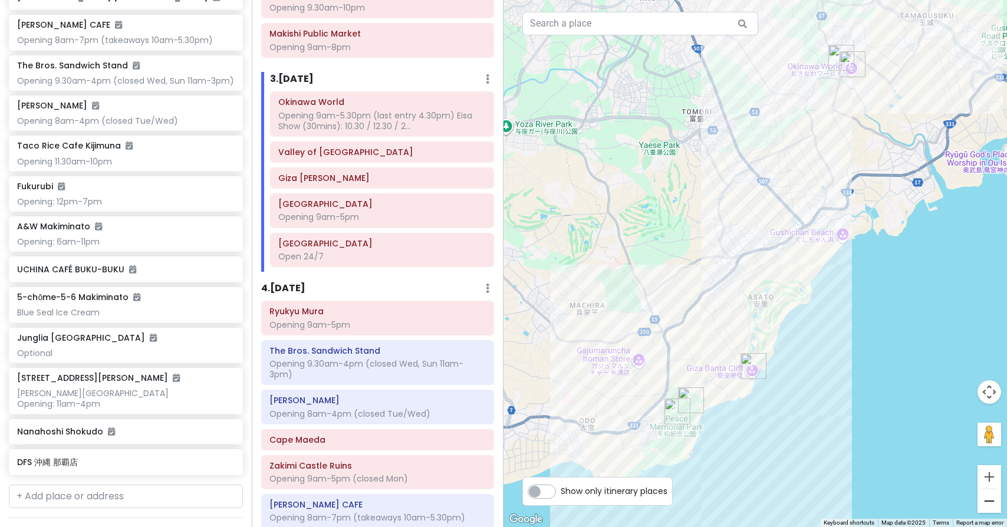
click at [992, 499] on button "Zoom out" at bounding box center [990, 501] width 24 height 24
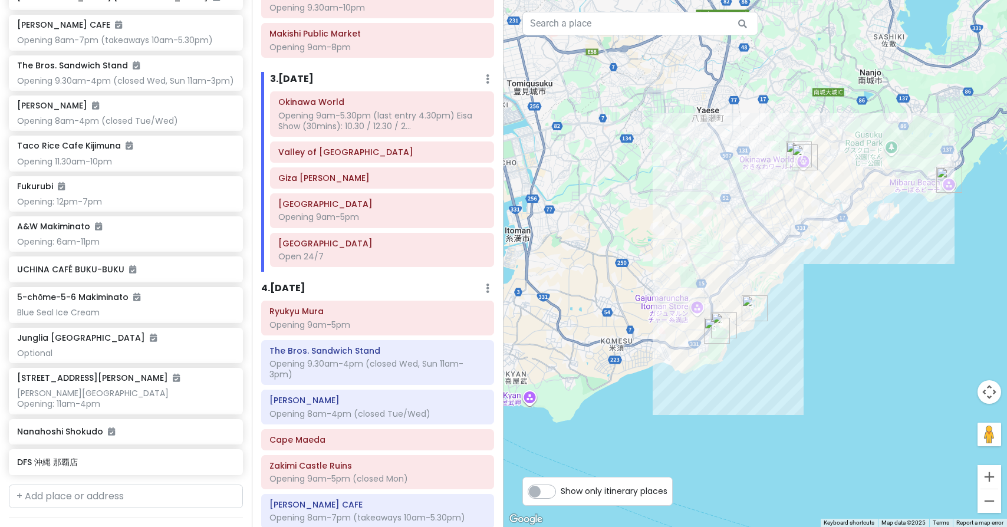
click at [992, 499] on button "Zoom out" at bounding box center [990, 501] width 24 height 24
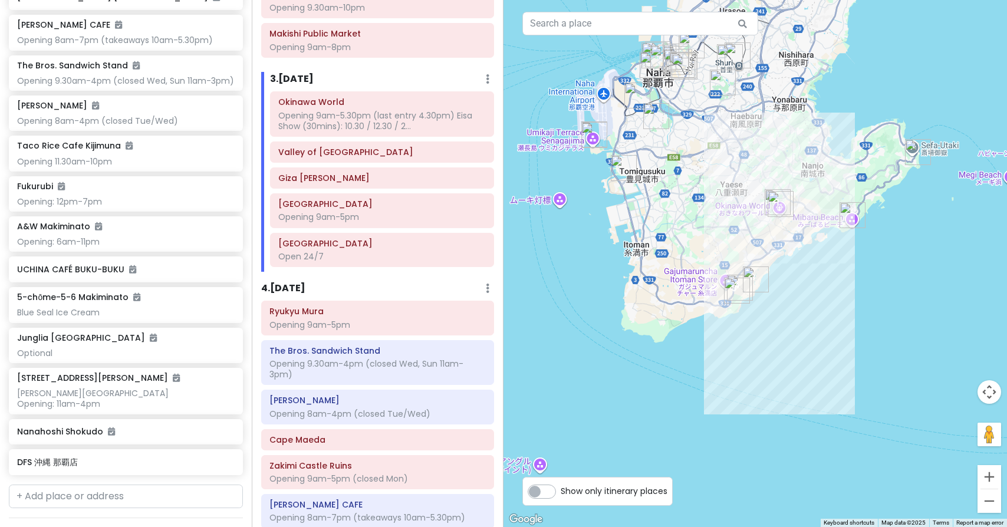
click at [620, 170] on img "Okinawa Outlet Mall Ashibinaa" at bounding box center [624, 168] width 26 height 26
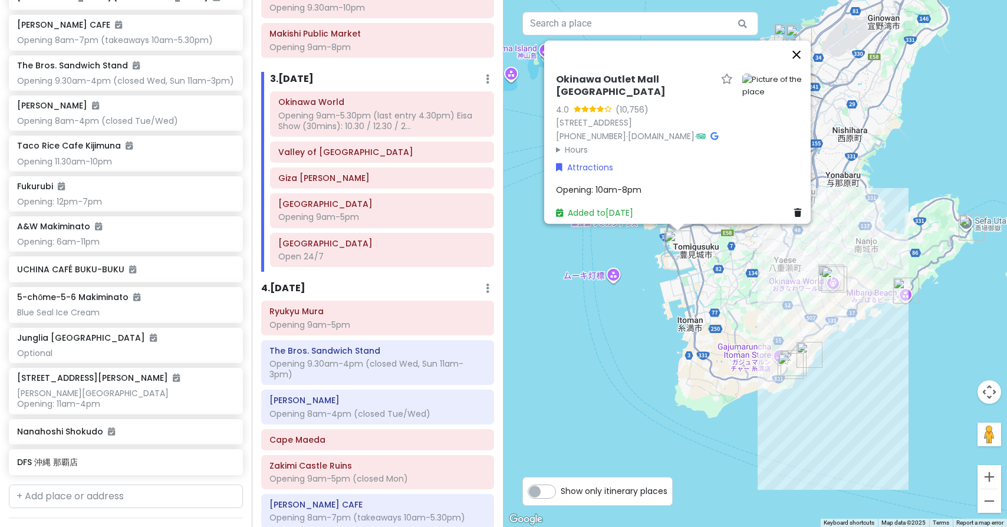
click at [803, 48] on button "Close" at bounding box center [797, 55] width 28 height 28
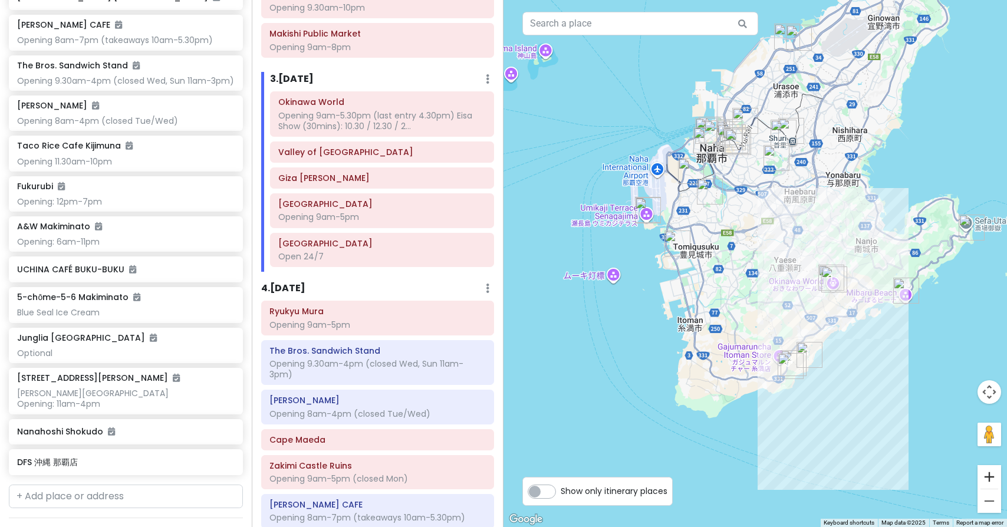
click at [991, 475] on button "Zoom in" at bounding box center [990, 477] width 24 height 24
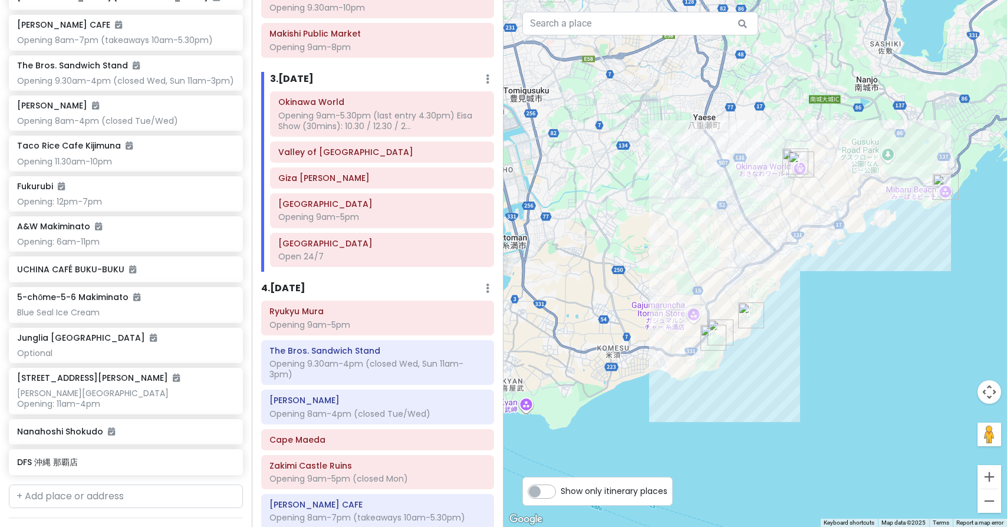
drag, startPoint x: 776, startPoint y: 405, endPoint x: 663, endPoint y: 262, distance: 182.2
click at [992, 468] on button "Zoom in" at bounding box center [990, 477] width 24 height 24
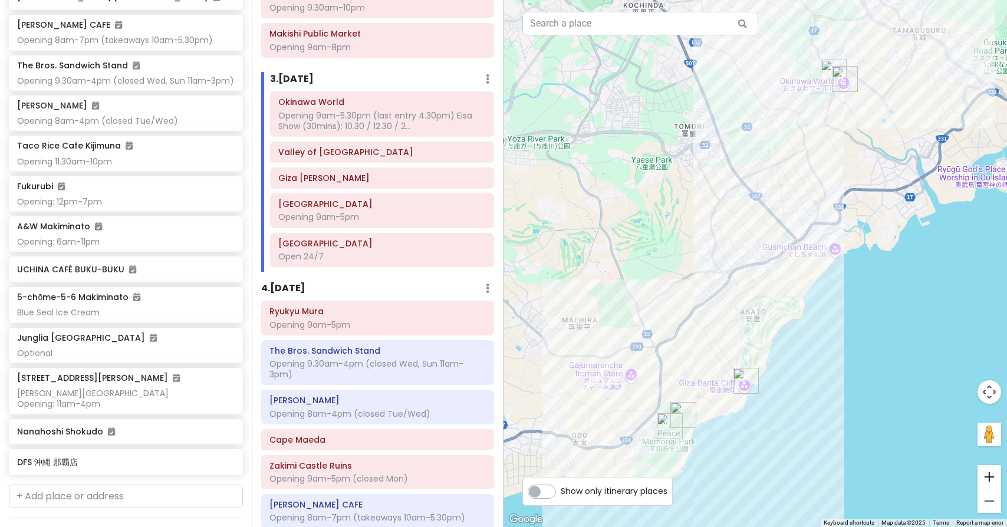
click at [987, 470] on button "Zoom in" at bounding box center [990, 477] width 24 height 24
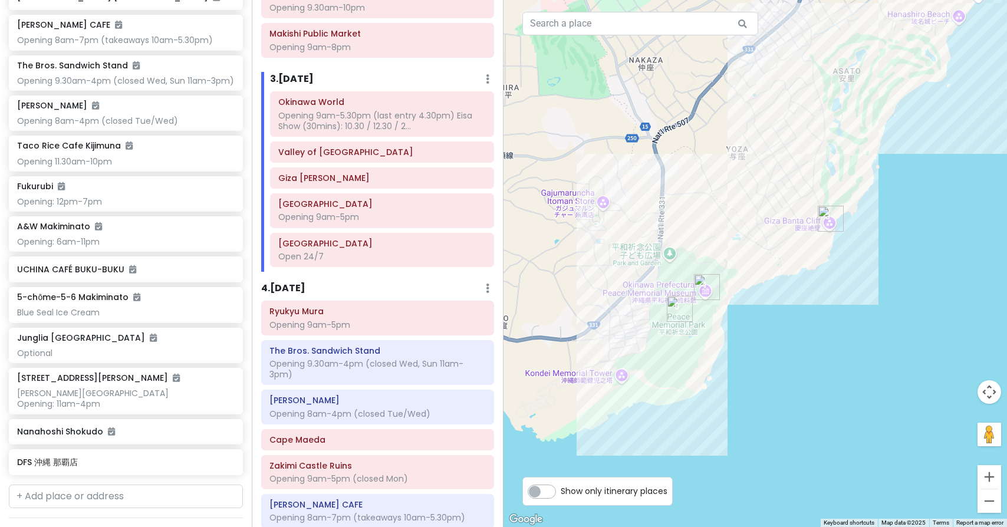
drag, startPoint x: 722, startPoint y: 365, endPoint x: 821, endPoint y: 63, distance: 317.8
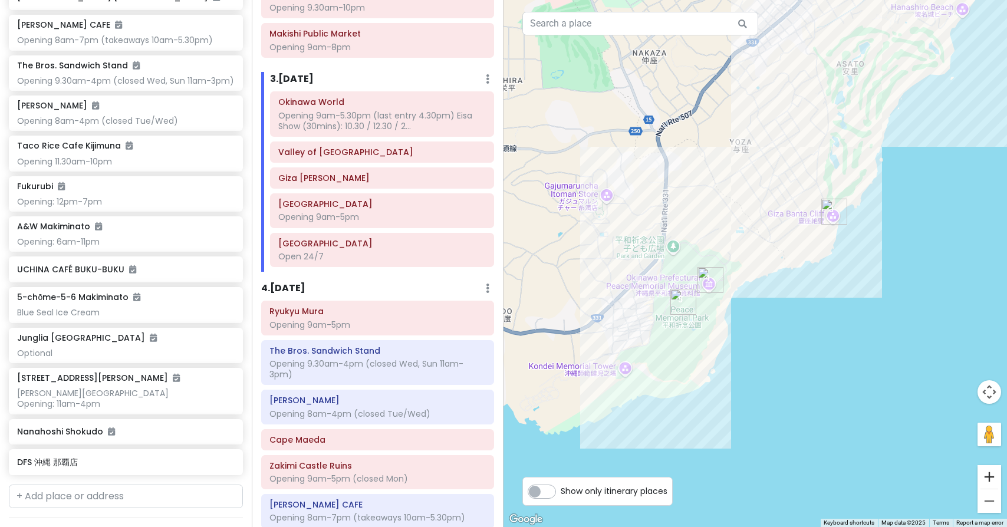
click at [991, 471] on button "Zoom in" at bounding box center [990, 477] width 24 height 24
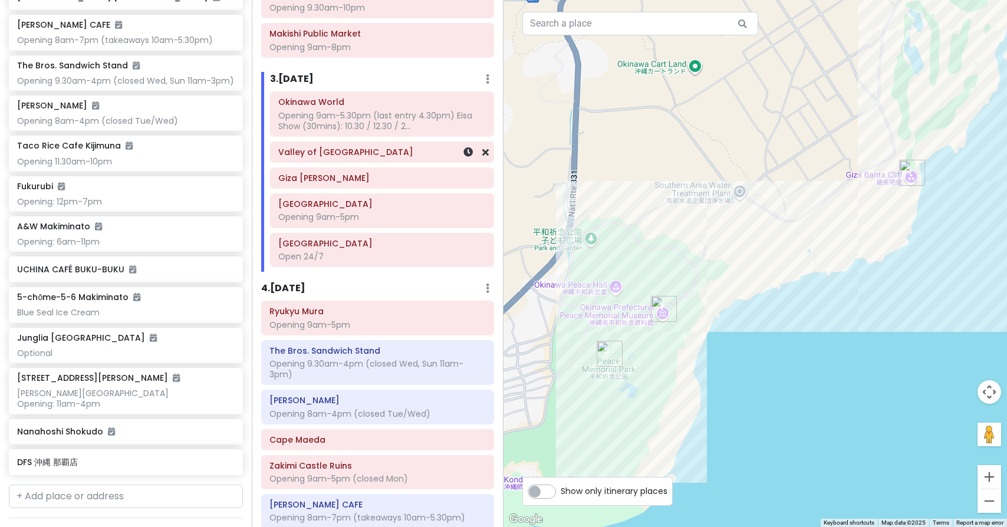
click at [370, 147] on h6 "Valley of [GEOGRAPHIC_DATA]" at bounding box center [382, 152] width 208 height 11
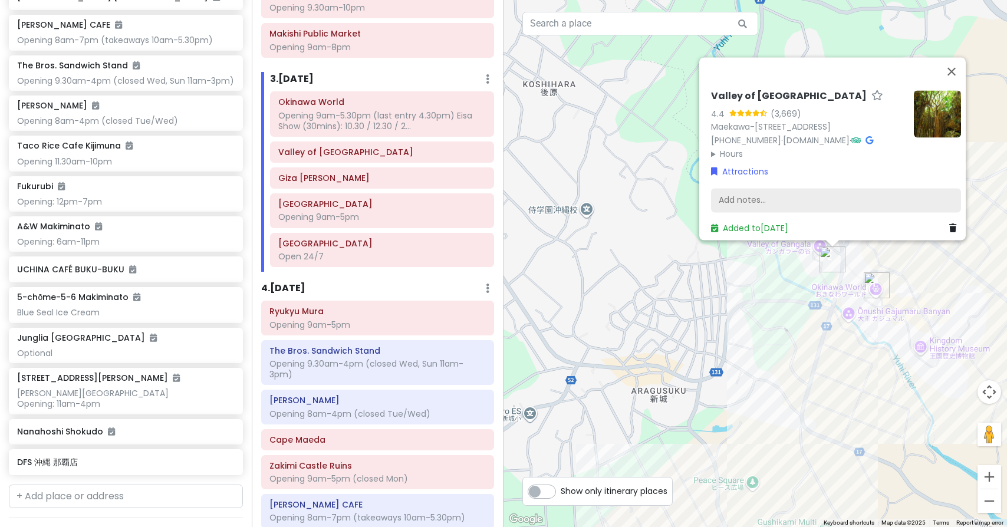
click at [745, 188] on div "Add notes..." at bounding box center [836, 200] width 250 height 25
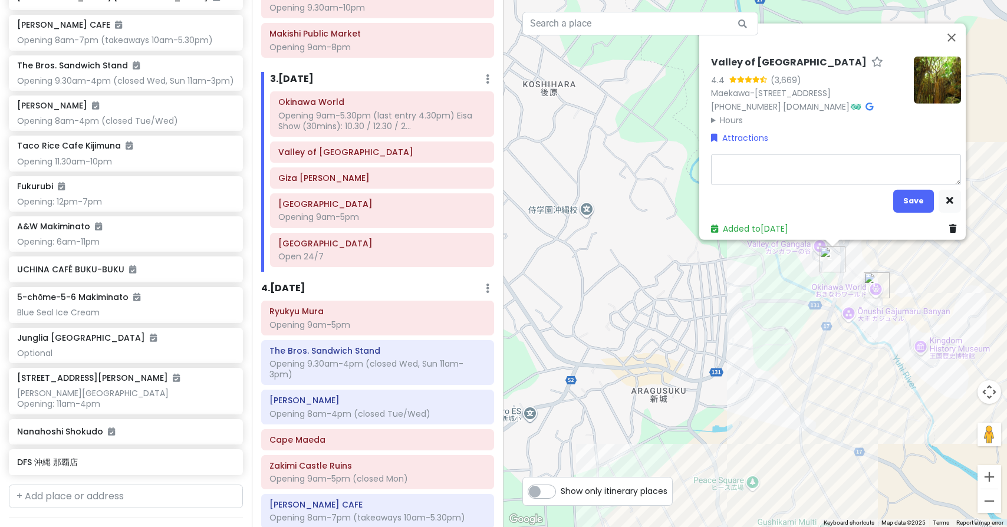
type textarea "x"
type textarea "O"
type textarea "x"
type textarea "Op"
type textarea "x"
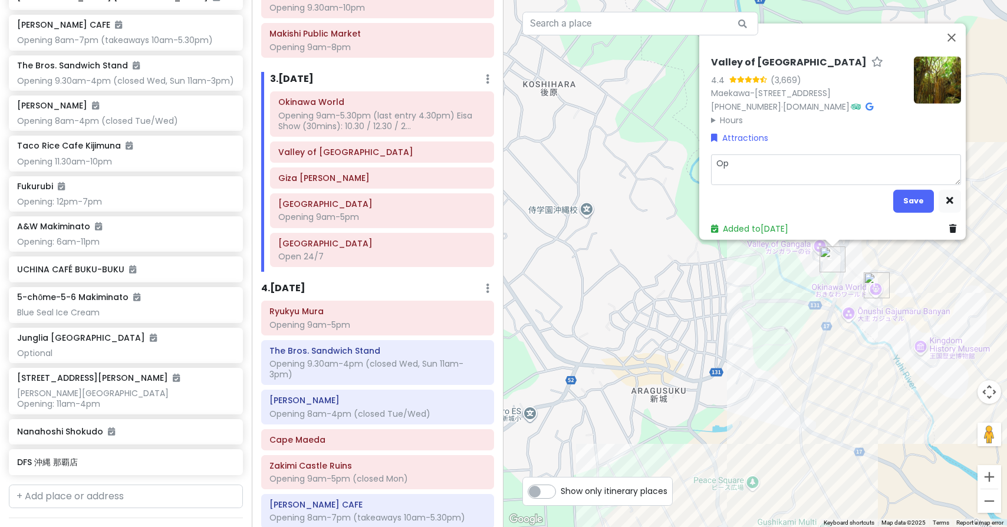
type textarea "Opt"
type textarea "x"
type textarea "Opti"
type textarea "x"
type textarea "Optio"
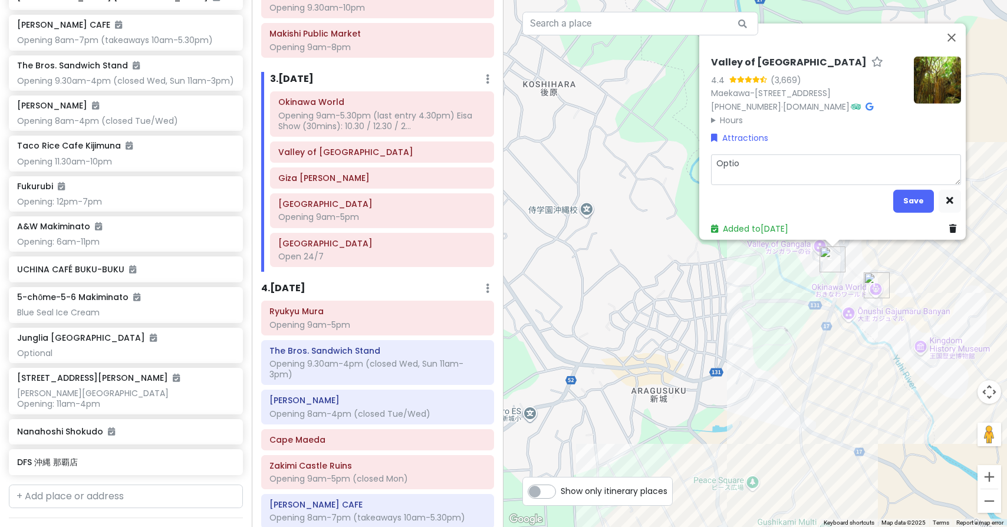
type textarea "x"
type textarea "Option"
type textarea "x"
type textarea "Optiona"
type textarea "x"
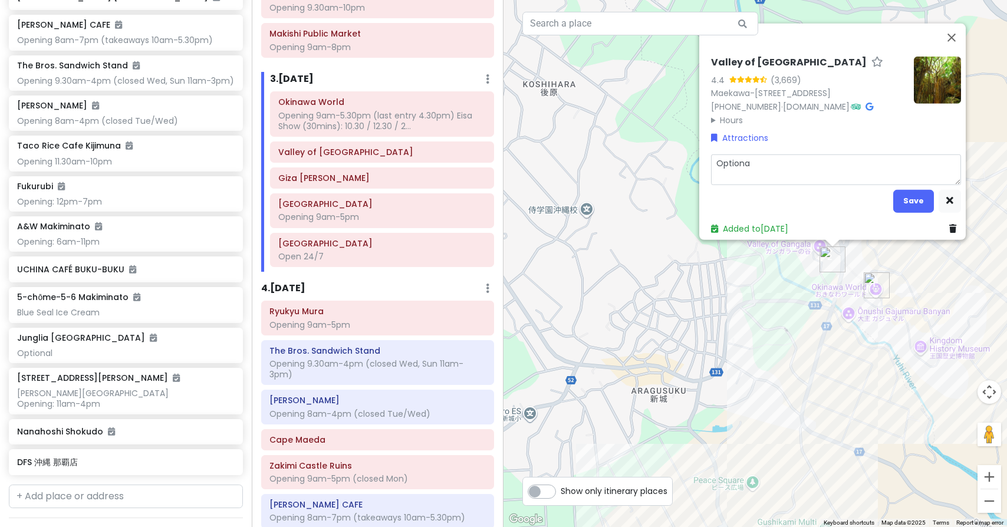
type textarea "Optional"
type textarea "x"
type textarea "Optional"
type textarea "x"
type textarea "Optional ("
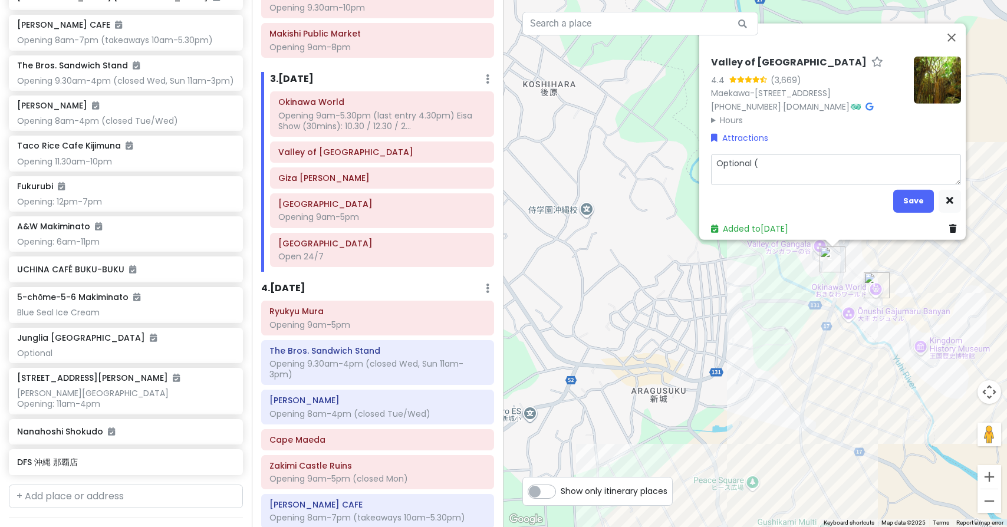
type textarea "x"
type textarea "Optional (c"
type textarea "x"
type textarea "Optional (ca"
type textarea "x"
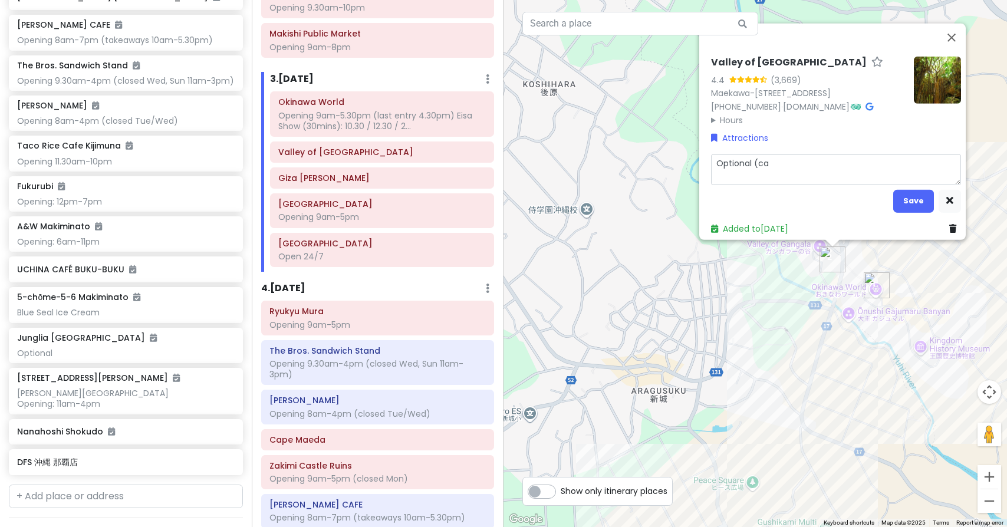
type textarea "Optional (can"
type textarea "x"
type textarea "Optional (can"
type textarea "x"
type textarea "Optional (can b"
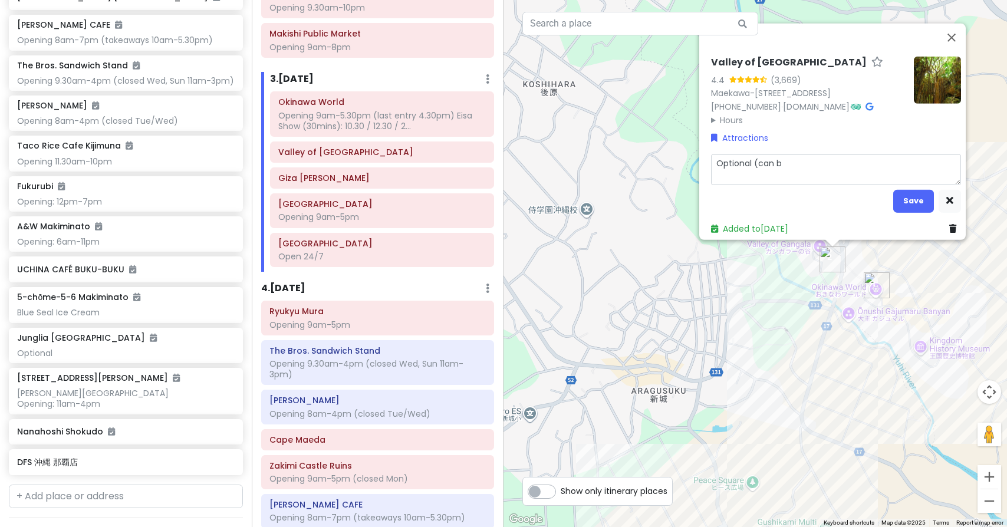
type textarea "x"
type textarea "Optional (can bo"
type textarea "x"
type textarea "Optional (can boo"
type textarea "x"
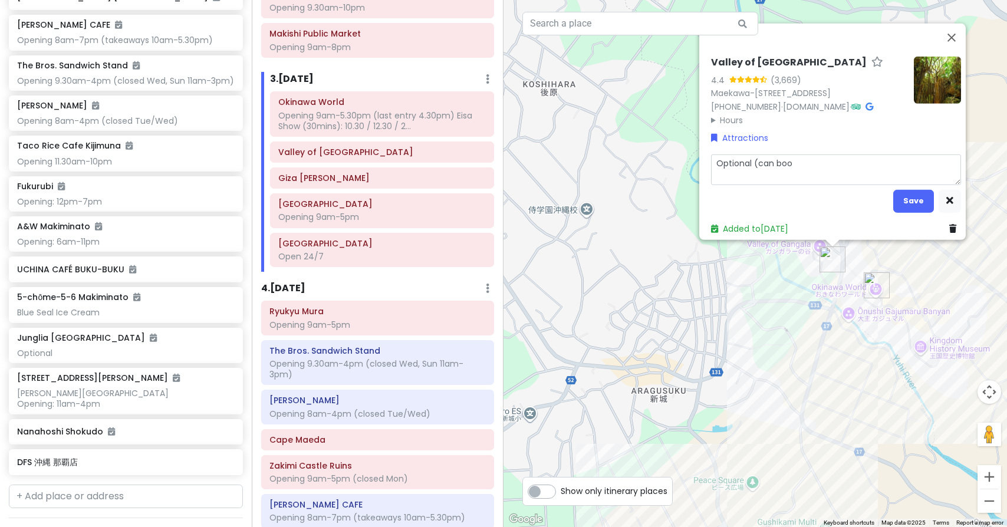
type textarea "Optional (can book"
type textarea "x"
type textarea "Optional (can book"
type textarea "x"
type textarea "Optional (can book a"
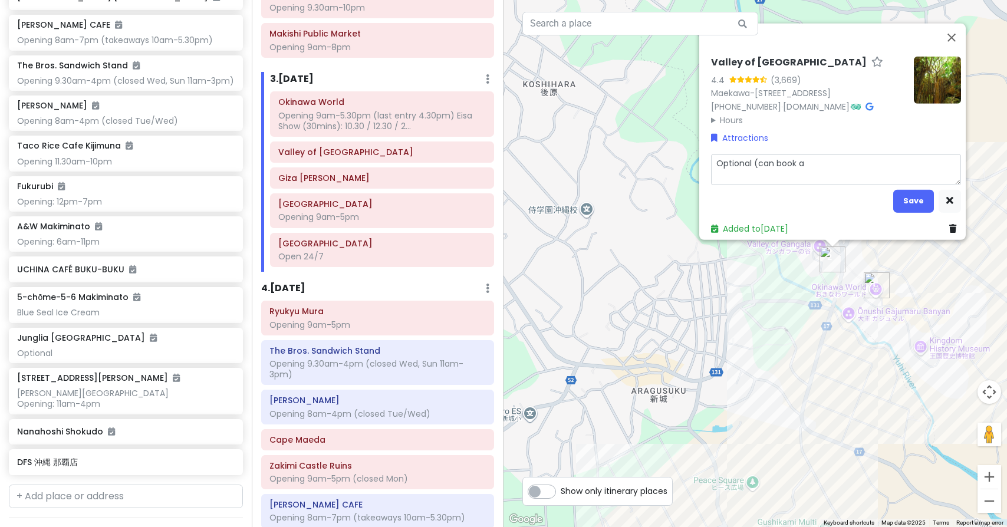
type textarea "x"
type textarea "Optional (can book a"
type textarea "x"
type textarea "Optional (can book a"
type textarea "x"
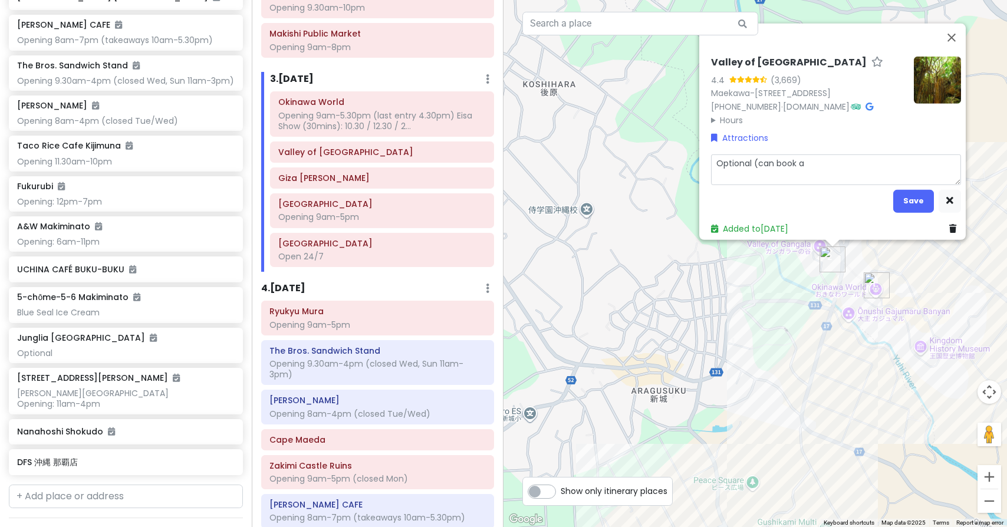
type textarea "Optional (can book"
type textarea "x"
type textarea "Optional (can book"
type textarea "x"
type textarea "Optional (can boo"
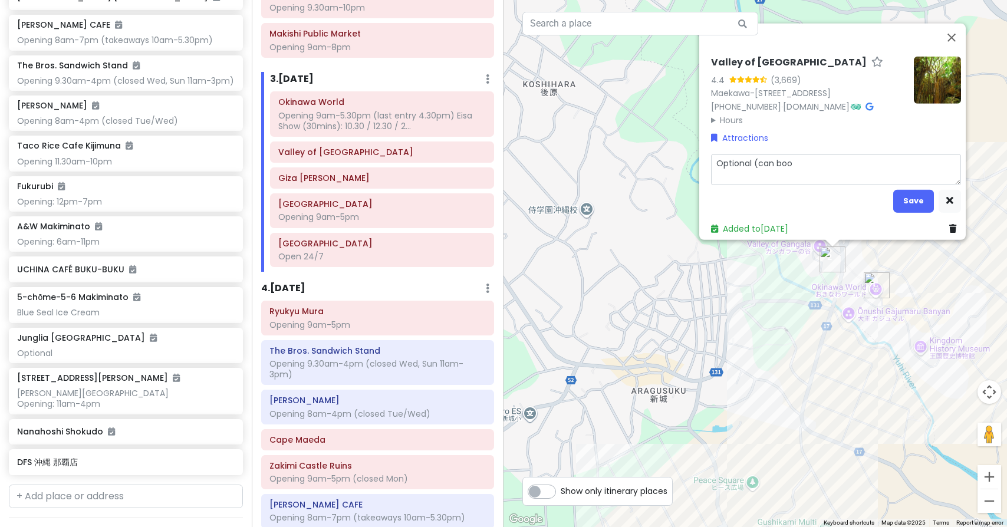
type textarea "x"
type textarea "Optional (can bo"
type textarea "x"
type textarea "Optional (can b"
type textarea "x"
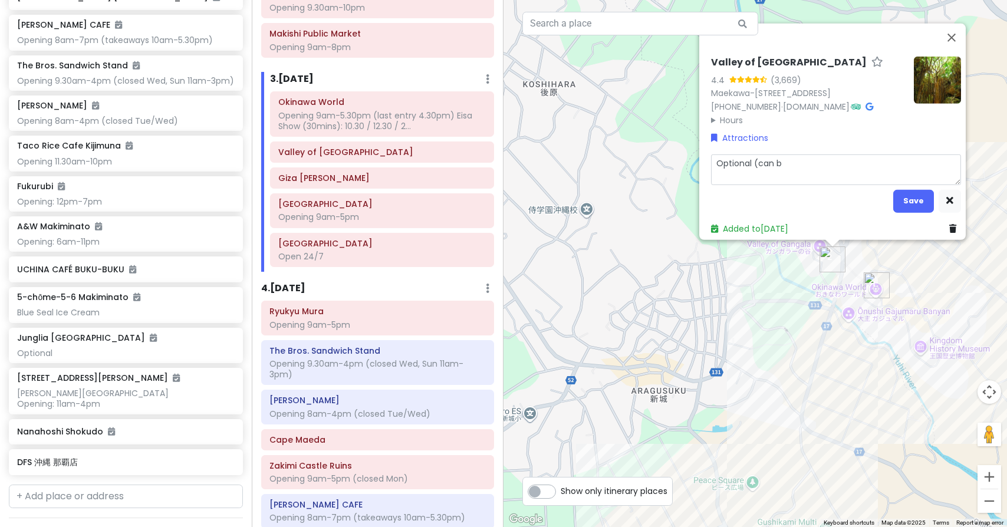
type textarea "Optional (can"
type textarea "x"
type textarea "Optional (can"
type textarea "x"
type textarea "Optional (ca"
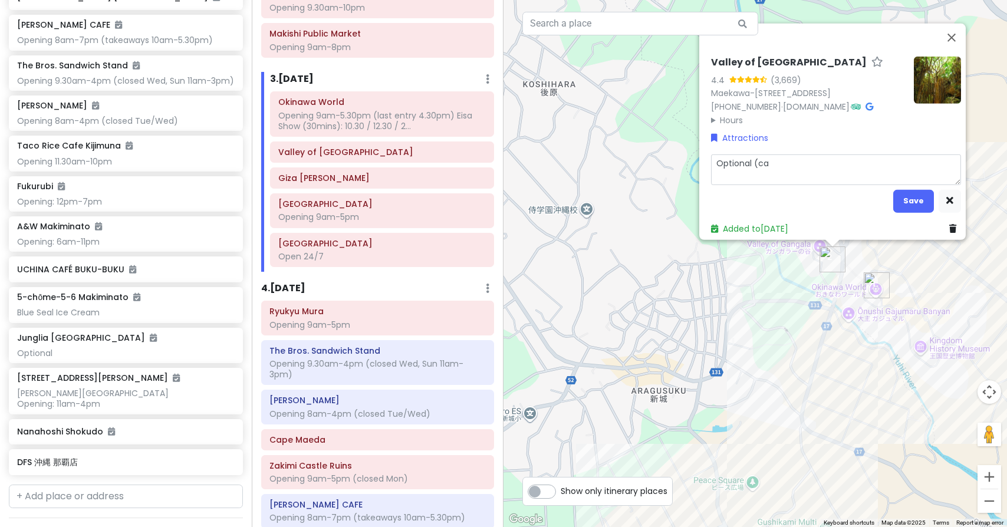
type textarea "x"
type textarea "Optional (c"
type textarea "x"
type textarea "Optional ("
type textarea "x"
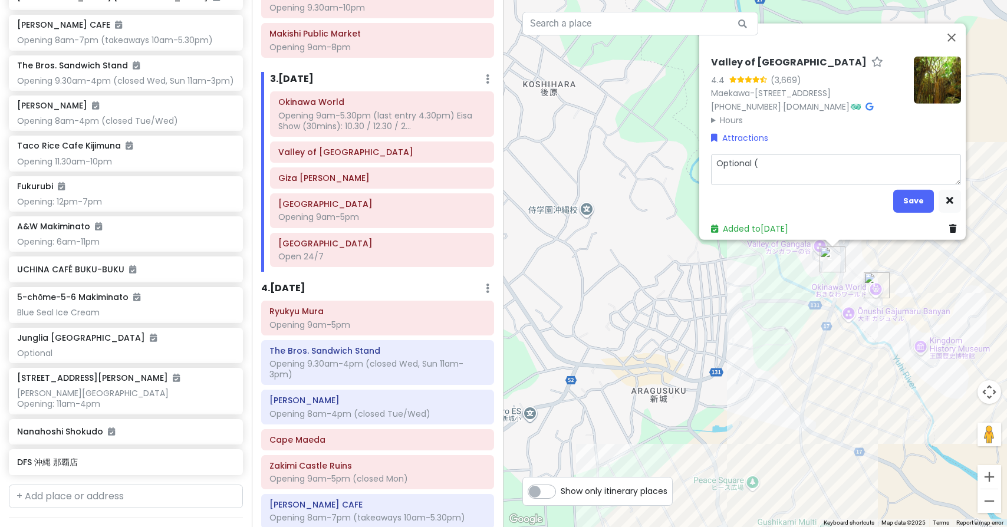
type textarea "Optional"
type textarea "x"
type textarea "Optional"
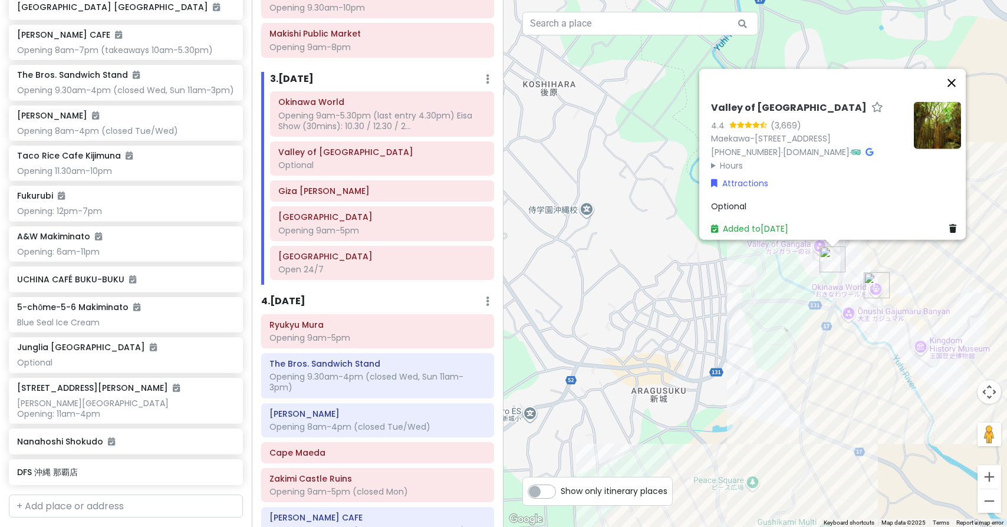
click at [960, 69] on button "Close" at bounding box center [952, 83] width 28 height 28
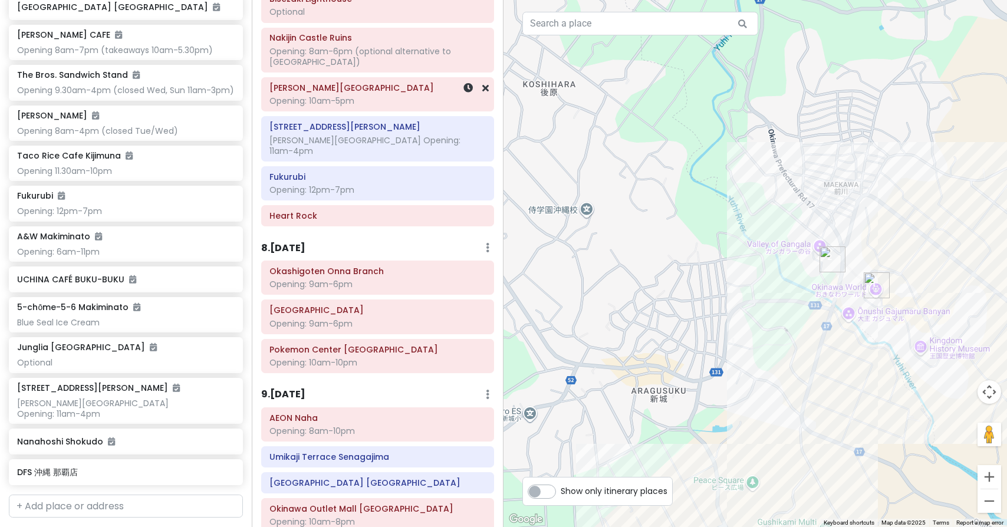
scroll to position [1944, 0]
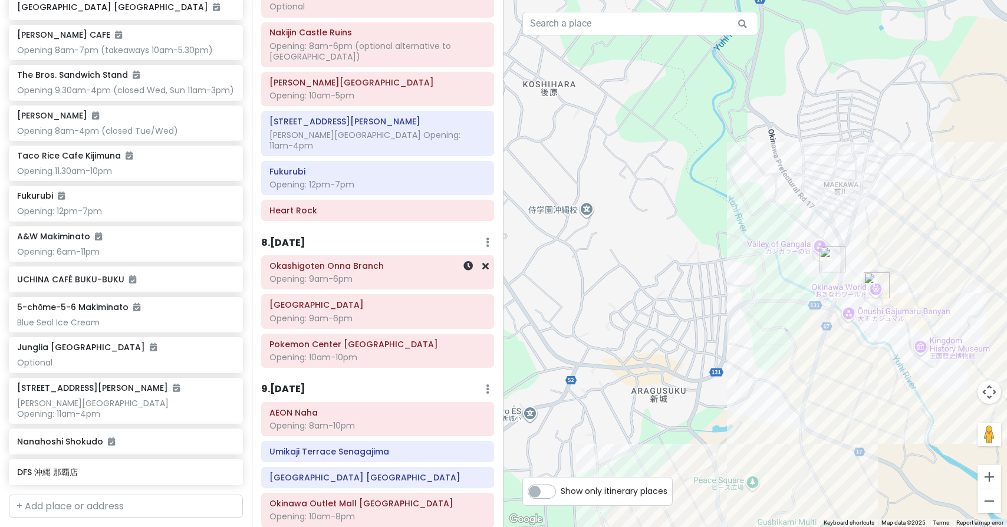
click at [367, 274] on div "Opening: 9am-6pm" at bounding box center [377, 279] width 216 height 11
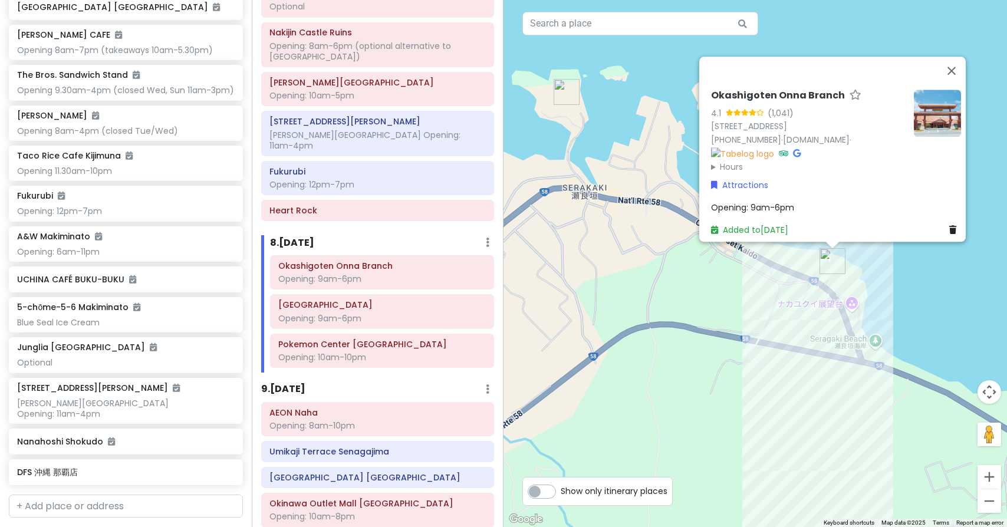
click at [830, 90] on h6 "Okashigoten Onna Branch" at bounding box center [778, 96] width 134 height 12
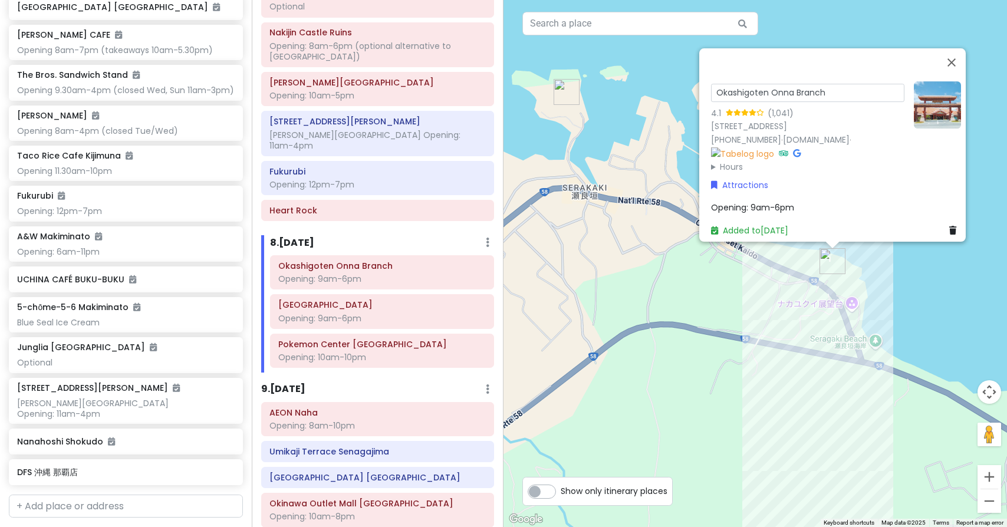
click at [830, 84] on input "Okashigoten Onna Branch" at bounding box center [807, 93] width 193 height 18
type input "OkBranchashigoten Onna"
click at [960, 48] on button "Close" at bounding box center [952, 62] width 28 height 28
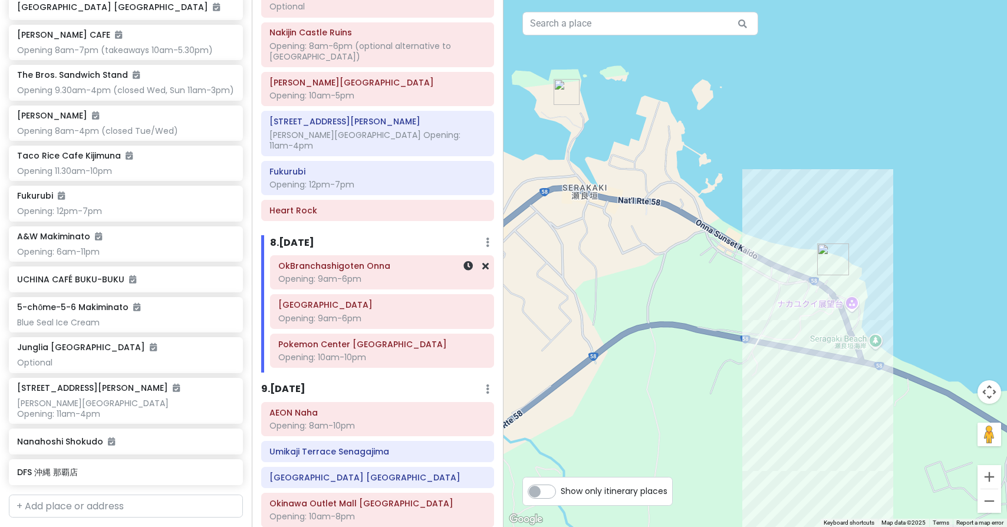
click at [333, 258] on div "OkBranchashigoten Onna Opening: 9am-6pm" at bounding box center [382, 272] width 208 height 29
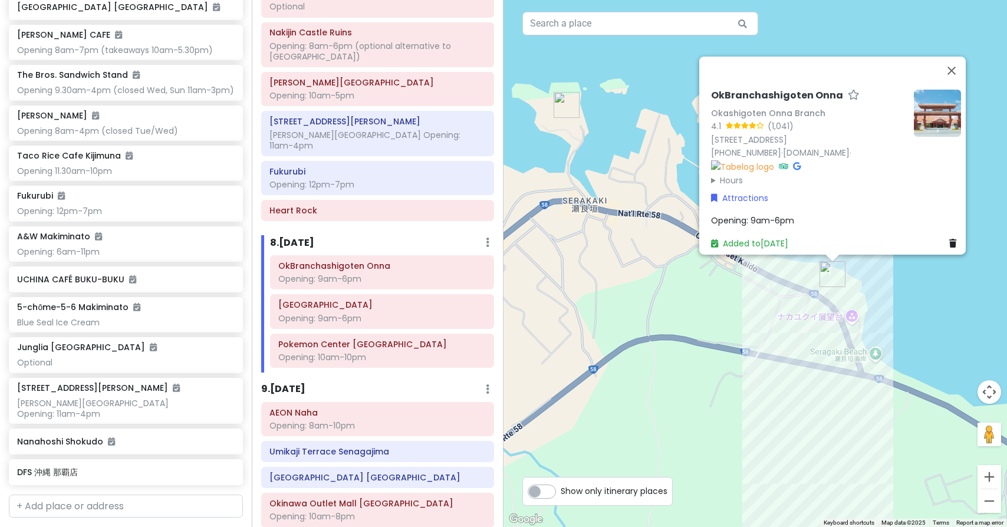
click at [820, 90] on h6 "OkBranchashigoten Onna" at bounding box center [777, 96] width 132 height 12
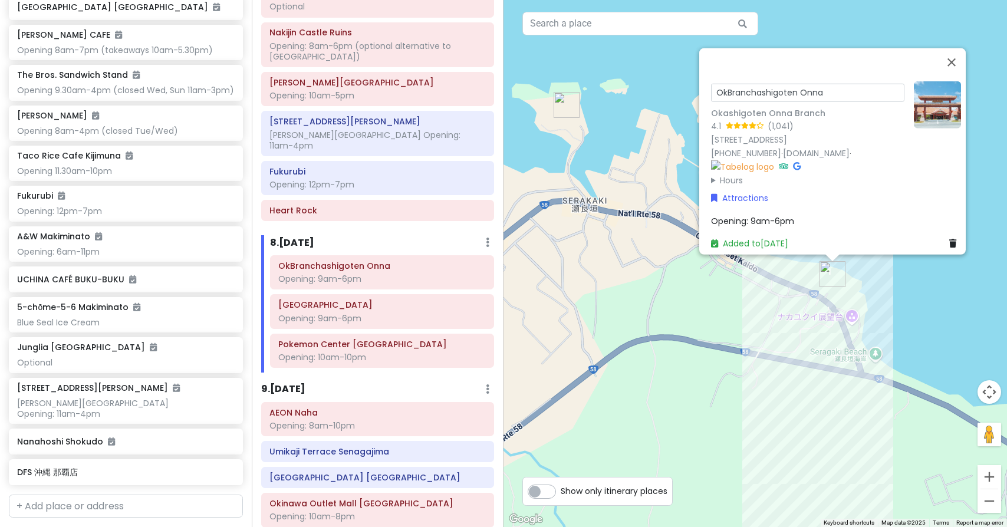
drag, startPoint x: 751, startPoint y: 74, endPoint x: 724, endPoint y: 74, distance: 26.5
click at [724, 84] on input "OkBranchashigoten Onna" at bounding box center [807, 93] width 193 height 18
click at [804, 84] on input "Okashigoten Onna" at bounding box center [807, 93] width 193 height 18
type input "Okashigoten Onna Branch"
drag, startPoint x: 829, startPoint y: 72, endPoint x: 708, endPoint y: 69, distance: 120.9
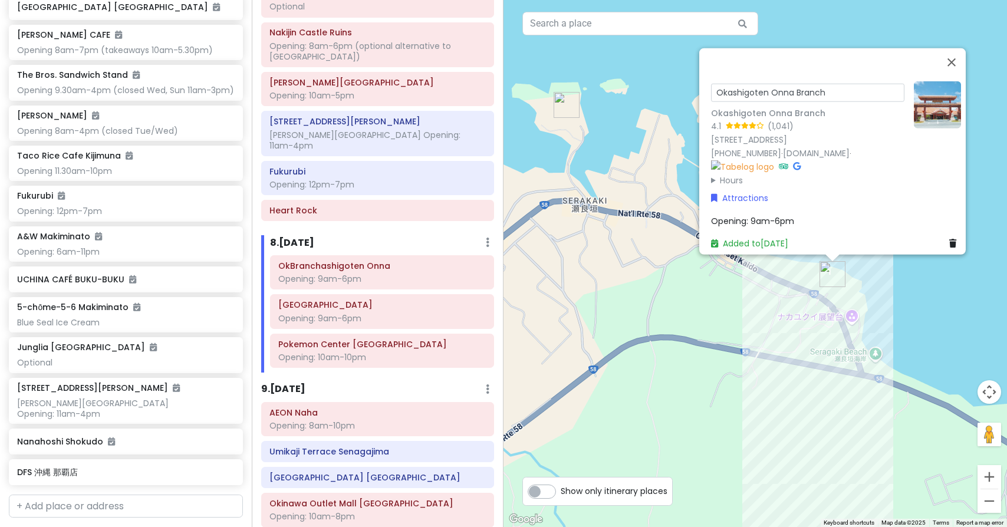
click at [711, 84] on input "Okashigoten Onna Branch" at bounding box center [807, 93] width 193 height 18
click at [957, 46] on div "Okashigoten Onna Branch Okashigoten Onna Branch 4.1 (1,041) [STREET_ADDRESS] [P…" at bounding box center [756, 263] width 504 height 527
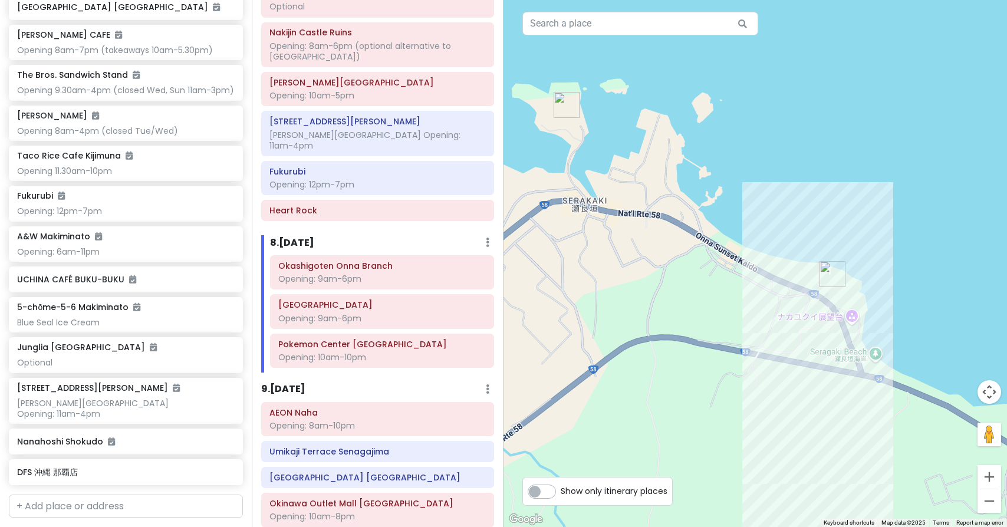
click at [314, 237] on h6 "8 . [DATE]" at bounding box center [292, 243] width 44 height 12
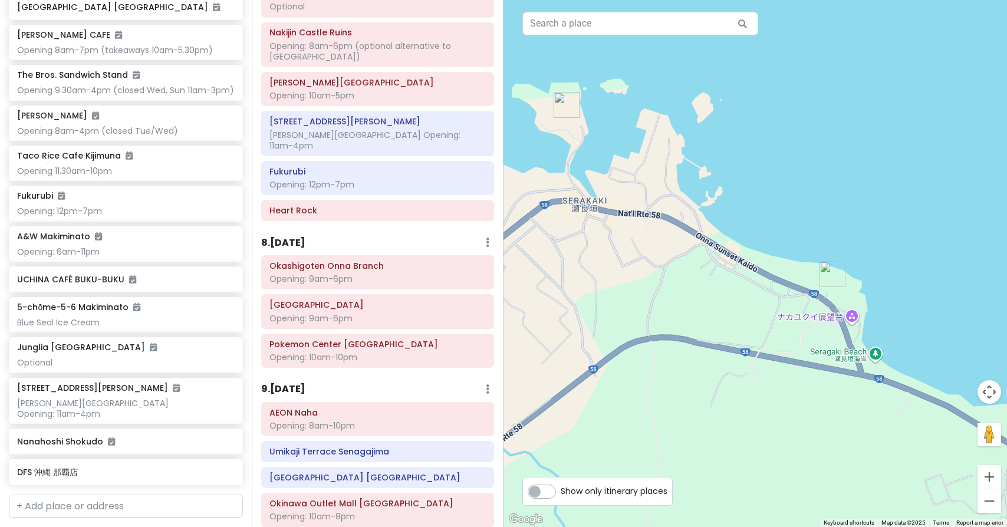
click at [298, 237] on h6 "8 . [DATE]" at bounding box center [283, 243] width 44 height 12
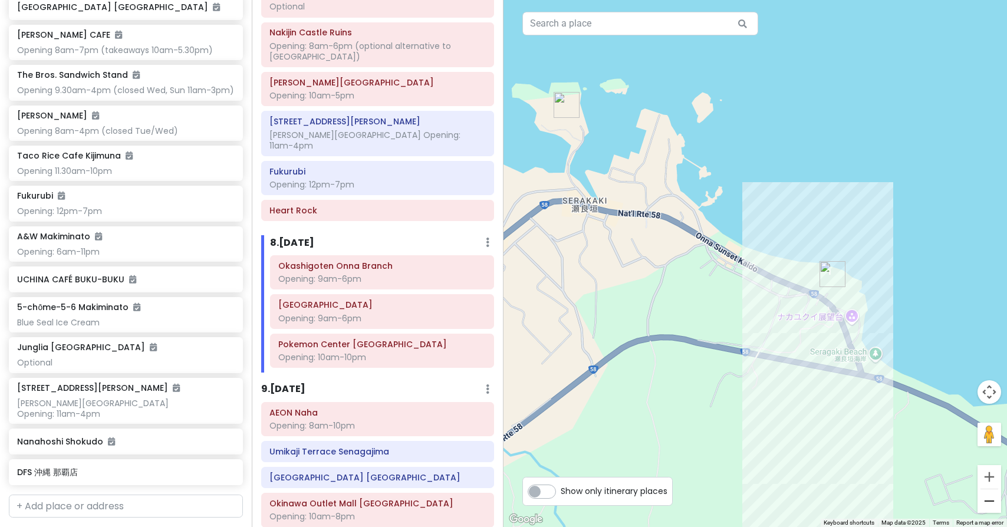
click at [991, 499] on button "Zoom out" at bounding box center [990, 501] width 24 height 24
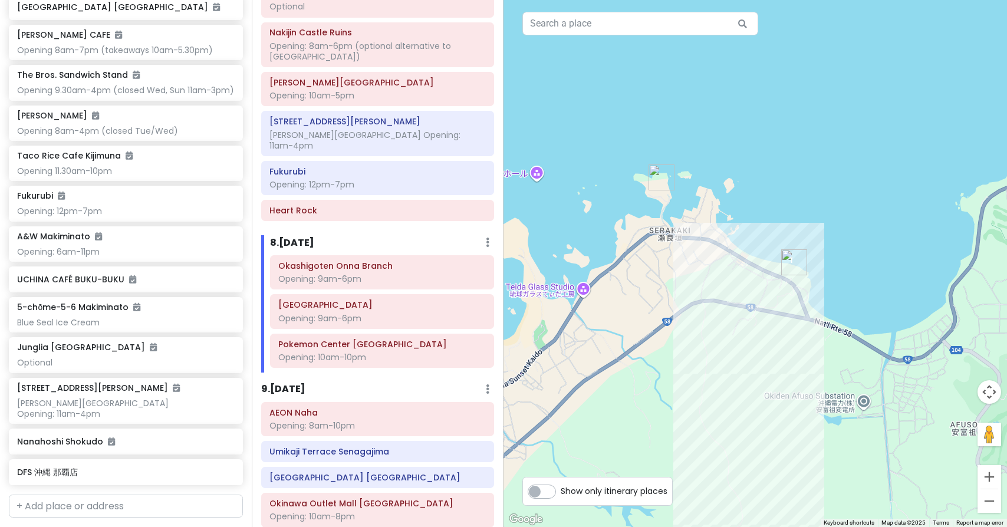
click at [991, 499] on button "Zoom out" at bounding box center [990, 501] width 24 height 24
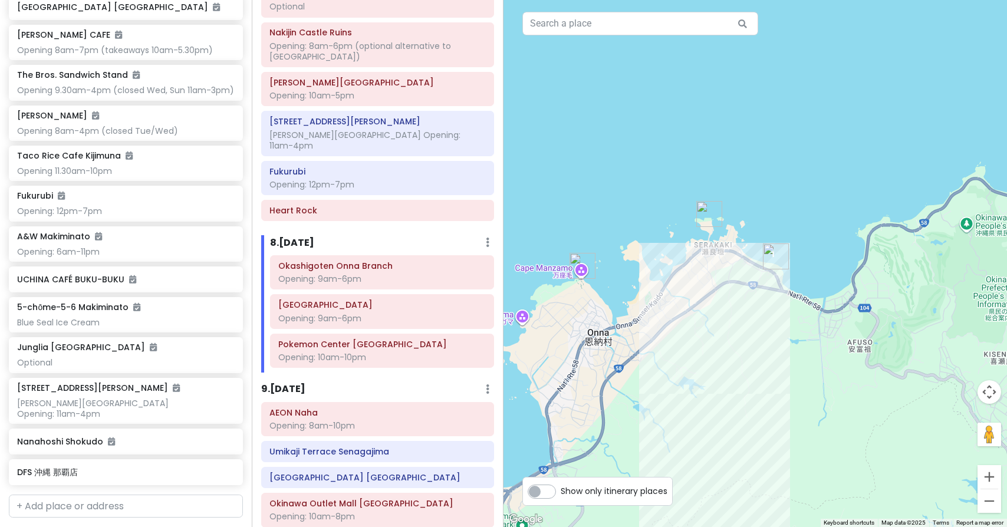
click at [991, 499] on button "Zoom out" at bounding box center [990, 501] width 24 height 24
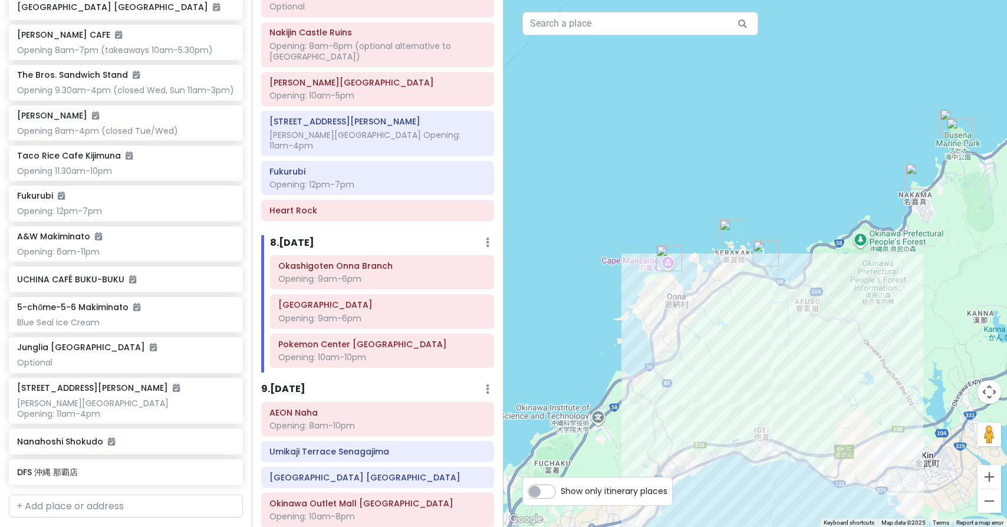
click at [991, 499] on button "Zoom out" at bounding box center [990, 501] width 24 height 24
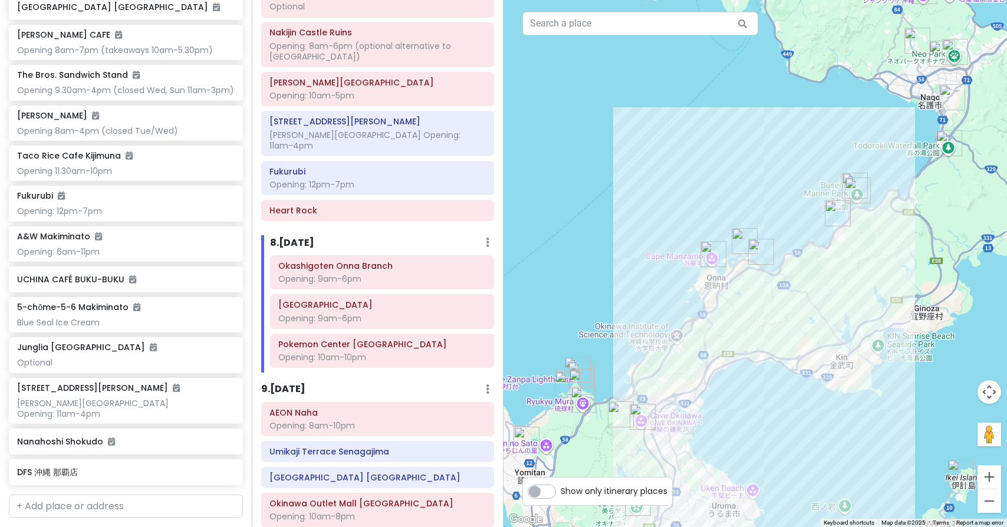
click at [991, 499] on button "Zoom out" at bounding box center [990, 501] width 24 height 24
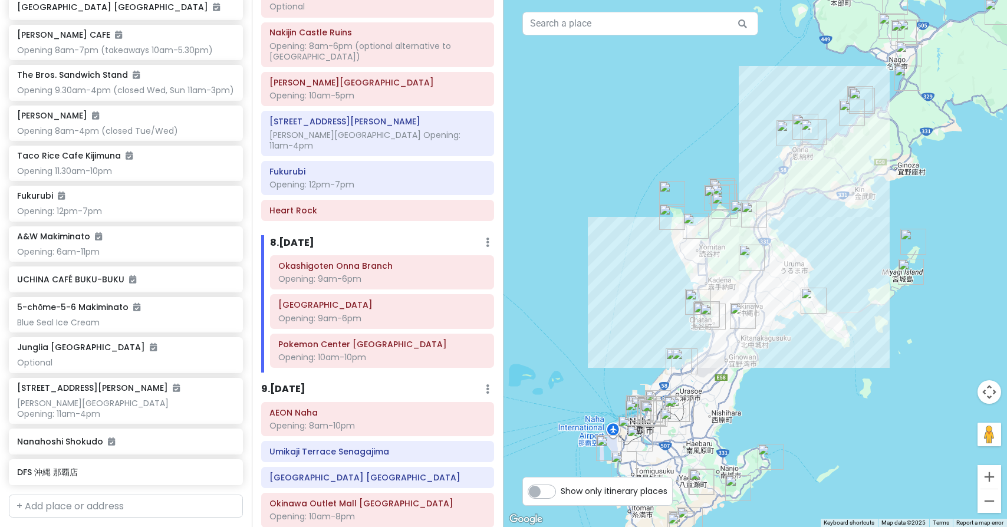
drag, startPoint x: 579, startPoint y: 209, endPoint x: 634, endPoint y: 85, distance: 135.4
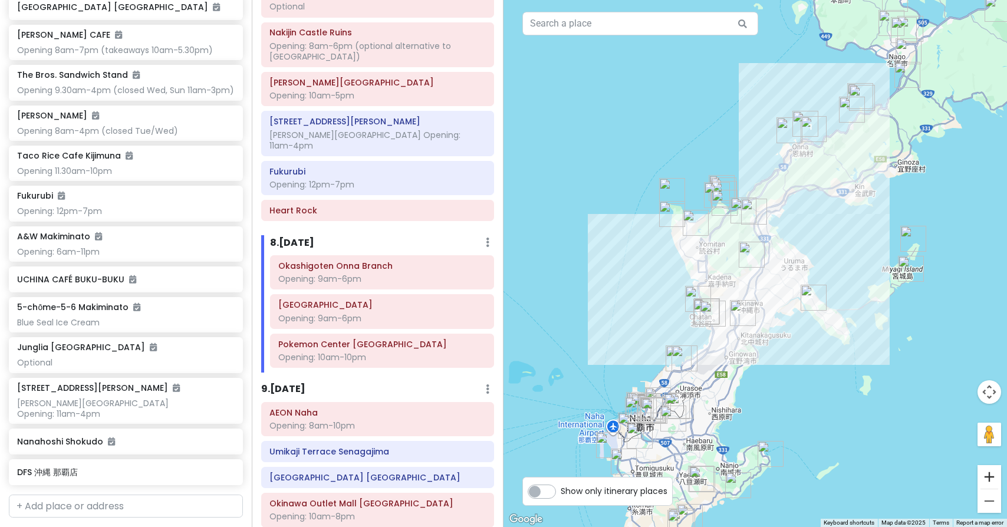
click at [988, 475] on button "Zoom in" at bounding box center [990, 477] width 24 height 24
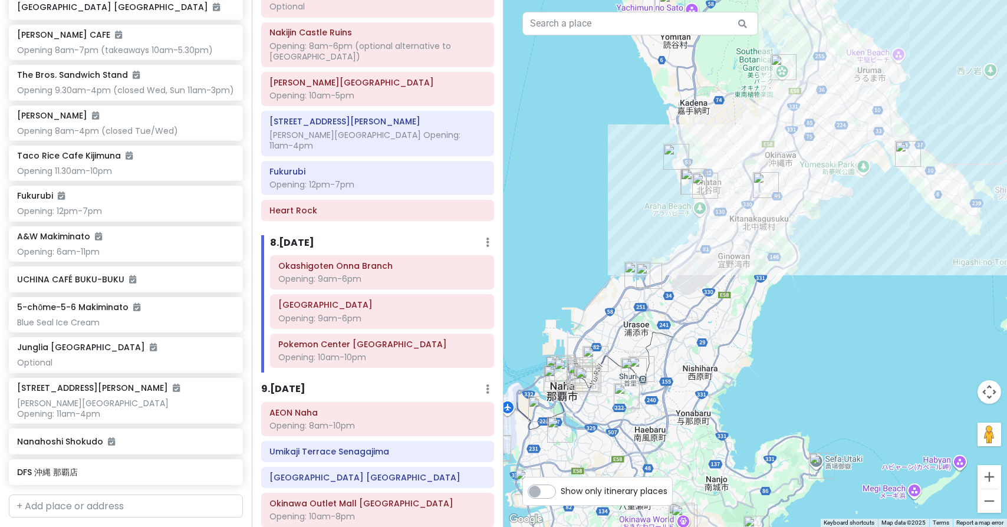
drag, startPoint x: 571, startPoint y: 327, endPoint x: 607, endPoint y: 134, distance: 196.2
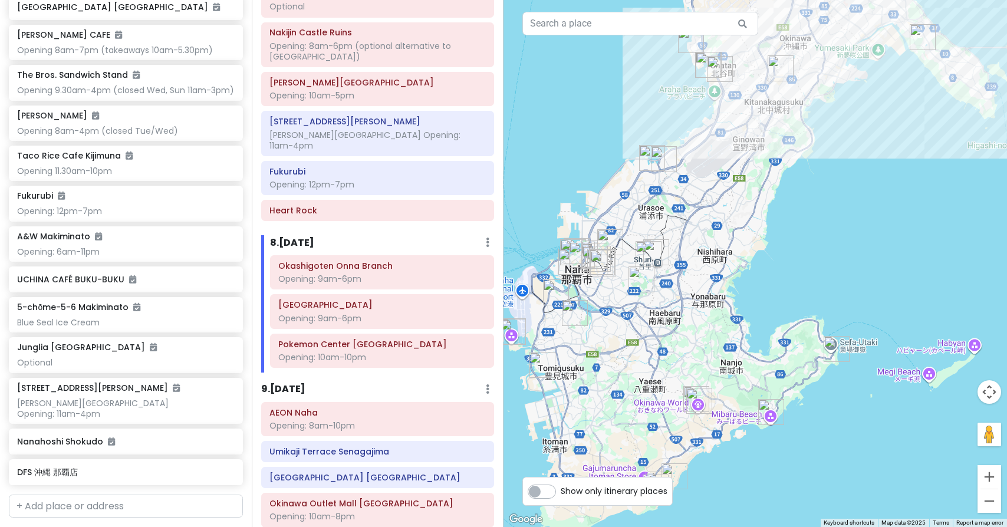
drag, startPoint x: 614, startPoint y: 154, endPoint x: 629, endPoint y: 36, distance: 118.9
